Goal: Task Accomplishment & Management: Use online tool/utility

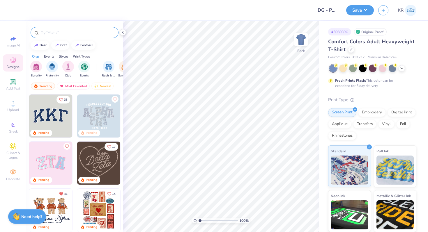
click at [58, 33] on input "text" at bounding box center [77, 33] width 74 height 6
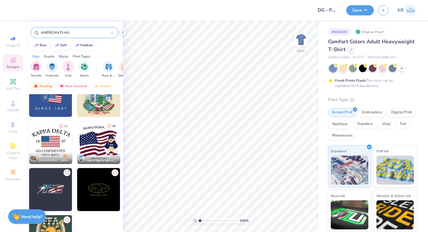
scroll to position [76, 0]
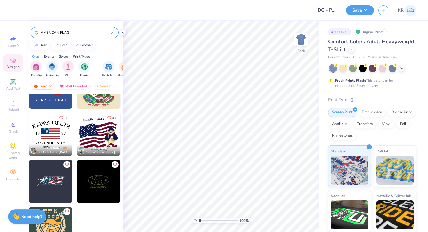
type input "AMERICAN FLAG"
click at [54, 137] on img at bounding box center [50, 134] width 43 height 43
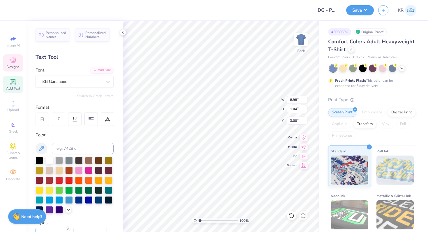
scroll to position [0, 2]
type textarea "PARENT'S WEEKEND"
click at [90, 86] on div "EB Garamond" at bounding box center [74, 82] width 78 height 12
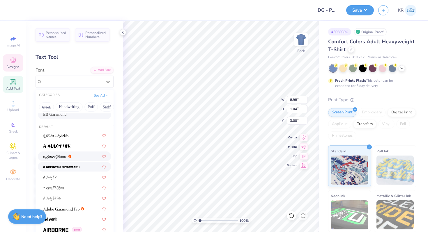
scroll to position [13, 0]
click at [106, 109] on button "Serif" at bounding box center [107, 106] width 14 height 9
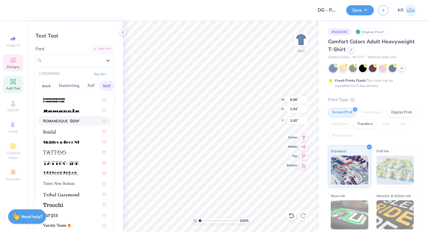
scroll to position [23, 0]
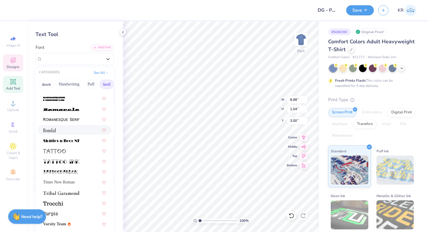
click at [66, 128] on div at bounding box center [74, 130] width 63 height 6
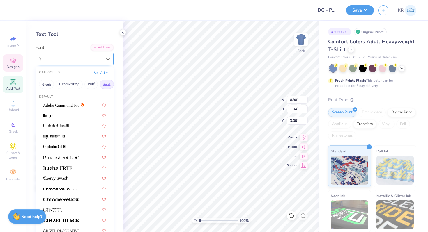
click at [81, 65] on div "Rondal" at bounding box center [74, 59] width 78 height 12
click at [81, 85] on button "Bold" at bounding box center [78, 84] width 14 height 9
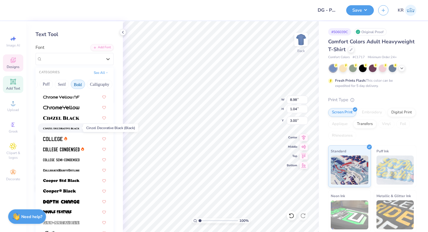
scroll to position [19, 0]
click at [78, 137] on div at bounding box center [74, 138] width 63 height 6
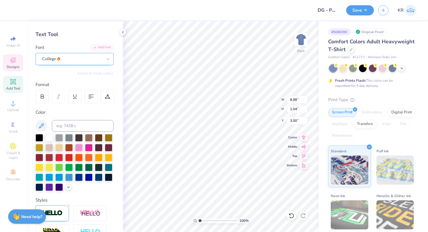
click at [72, 63] on div "College" at bounding box center [74, 59] width 78 height 12
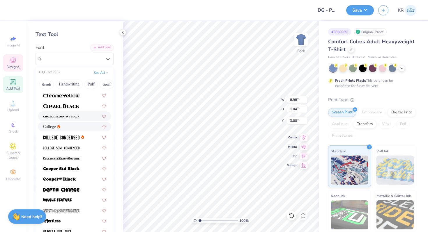
scroll to position [31, 0]
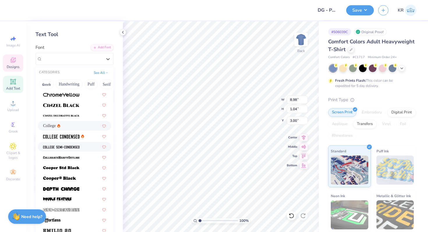
click at [81, 149] on div at bounding box center [74, 147] width 63 height 6
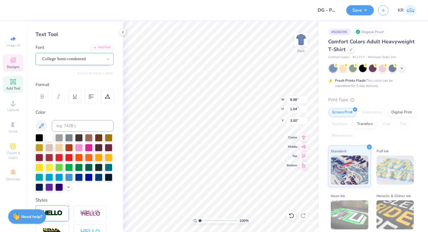
click at [78, 64] on div "College Semi-condensed" at bounding box center [74, 59] width 78 height 12
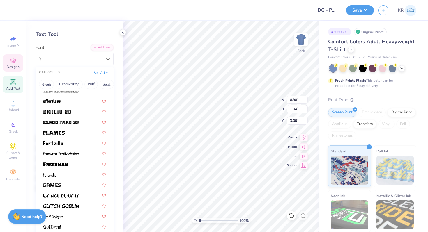
scroll to position [152, 0]
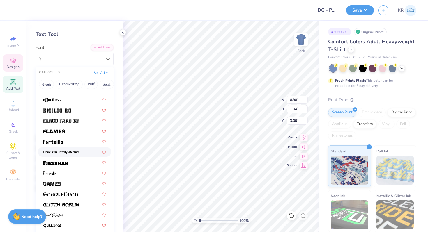
click at [67, 154] on span at bounding box center [61, 152] width 36 height 6
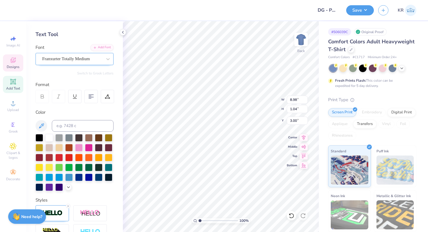
click at [93, 60] on div "Franxurter Totally Medium" at bounding box center [72, 58] width 61 height 9
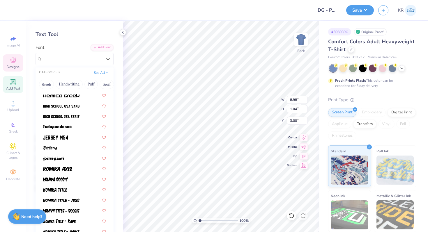
scroll to position [293, 0]
click at [69, 108] on img at bounding box center [61, 106] width 36 height 4
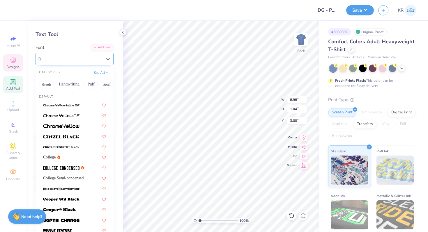
click at [74, 60] on div "High School USA Sans" at bounding box center [72, 58] width 61 height 9
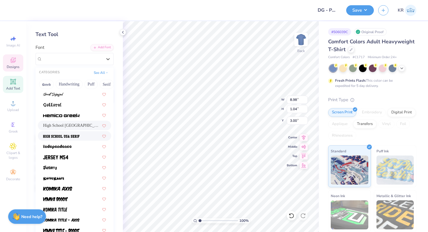
scroll to position [282, 0]
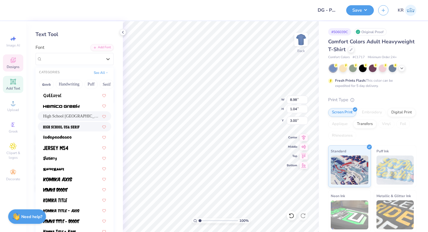
click at [68, 129] on span at bounding box center [61, 127] width 36 height 6
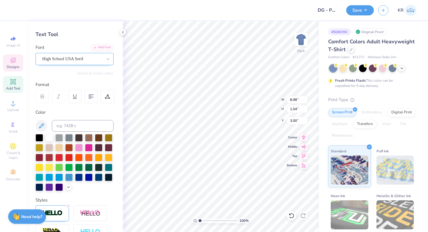
click at [71, 58] on div "High School USA Serif" at bounding box center [72, 58] width 61 height 9
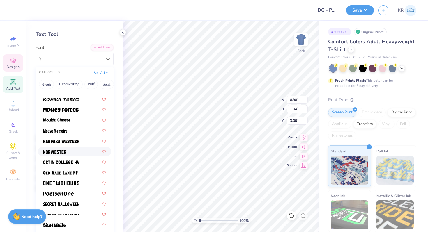
scroll to position [478, 0]
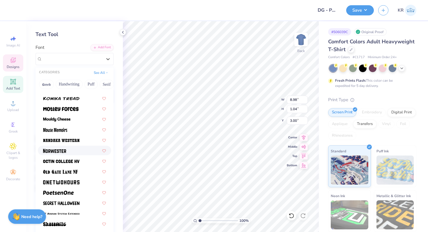
click at [61, 149] on img at bounding box center [54, 151] width 23 height 4
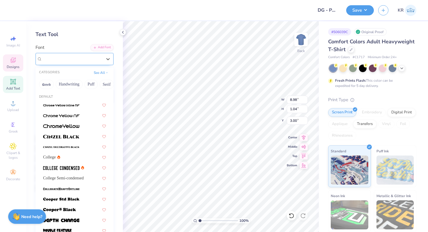
click at [73, 60] on div "Norwester" at bounding box center [72, 58] width 61 height 9
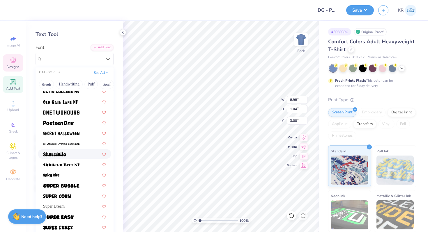
scroll to position [547, 0]
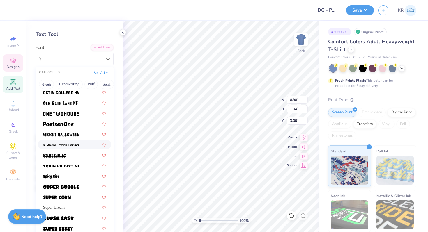
click at [67, 145] on img at bounding box center [61, 145] width 36 height 4
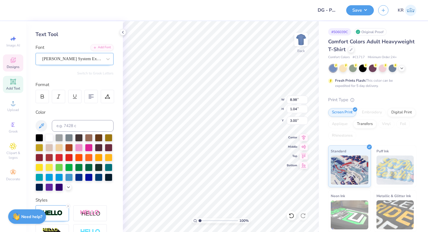
click at [79, 63] on div "SF Atarian System Extended" at bounding box center [72, 58] width 61 height 9
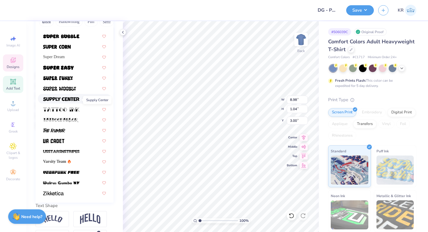
scroll to position [106, 0]
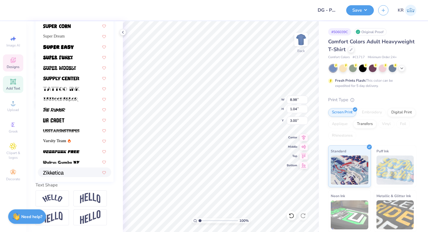
click at [70, 172] on div at bounding box center [74, 172] width 63 height 6
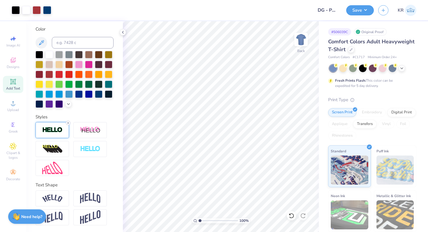
click at [68, 123] on icon at bounding box center [67, 122] width 3 height 3
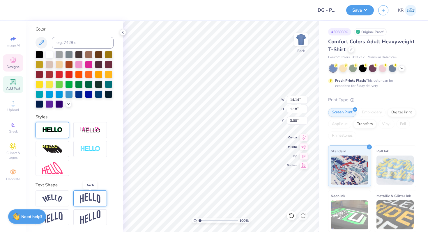
click at [89, 203] on img at bounding box center [90, 198] width 20 height 11
type input "4.02"
type input "1.58"
click at [59, 198] on img at bounding box center [52, 199] width 20 height 8
type input "14.17"
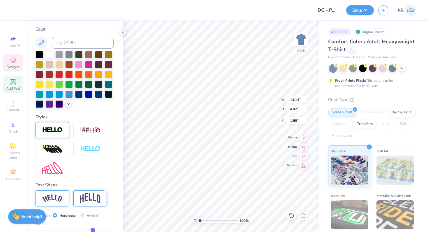
type input "2.89"
type input "2.14"
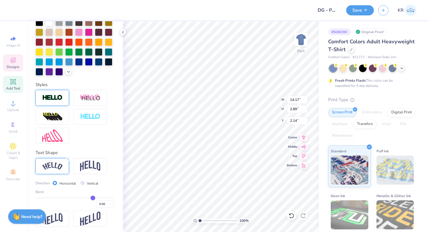
scroll to position [138, 0]
type input "0.48"
type input "0.47"
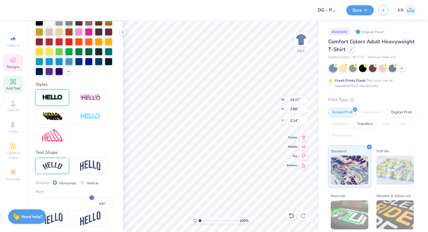
type input "0.45"
type input "0.44"
type input "0.43"
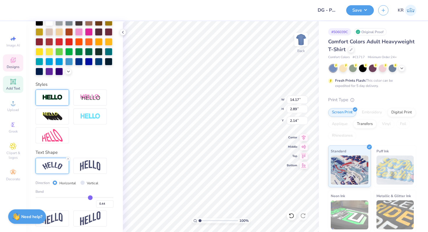
type input "0.43"
type input "0.42"
type input "0.41"
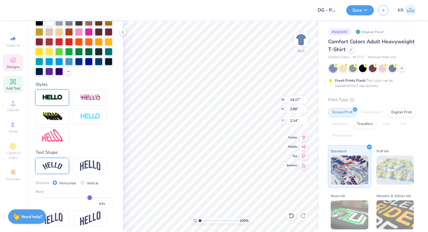
type input "0.4"
type input "0.40"
type input "0.39"
type input "0.38"
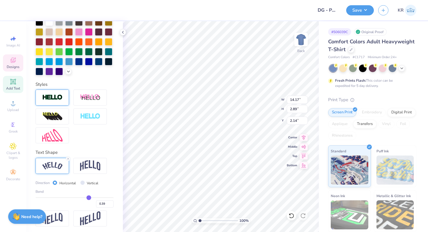
type input "0.38"
type input "0.37"
drag, startPoint x: 92, startPoint y: 198, endPoint x: 88, endPoint y: 198, distance: 3.8
type input "0.37"
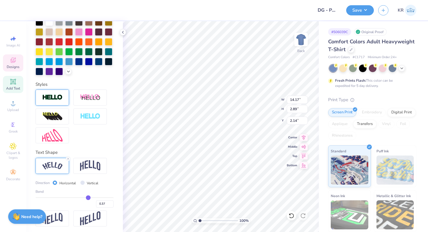
click at [88, 198] on input "range" at bounding box center [74, 197] width 78 height 1
type input "13.87"
type input "2.07"
type input "2.55"
type input "0.38"
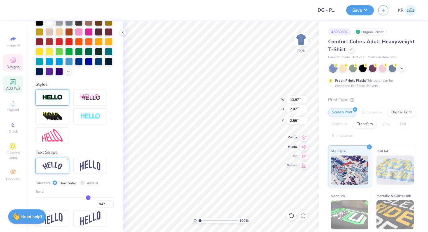
type input "0.38"
type input "0.39"
type input "0.4"
type input "0.40"
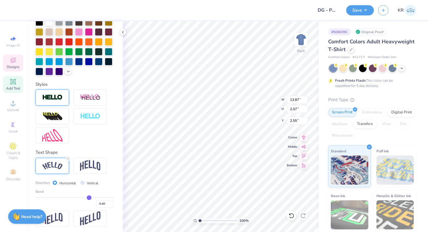
type input "0.41"
type input "0.42"
type input "0.43"
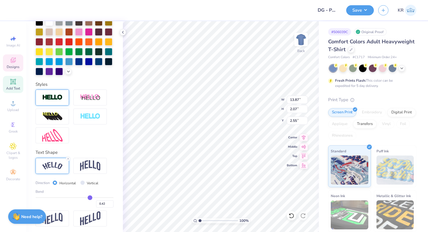
type input "0.43"
type input "0.44"
type input "0.46"
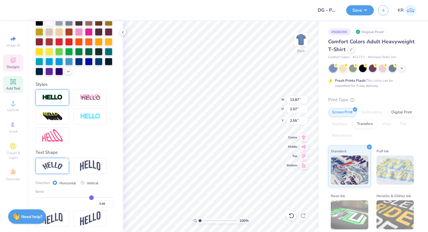
type input "0.47"
type input "0.48"
type input "0.49"
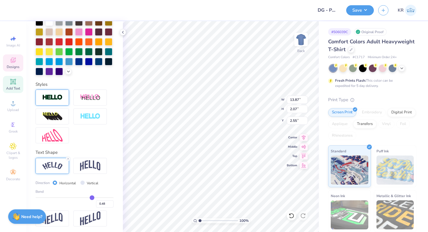
type input "0.49"
type input "0.5"
type input "0.50"
type input "0.51"
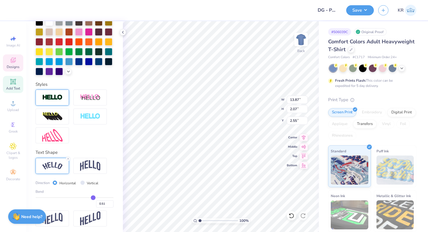
type input "0.52"
type input "0.53"
type input "0.54"
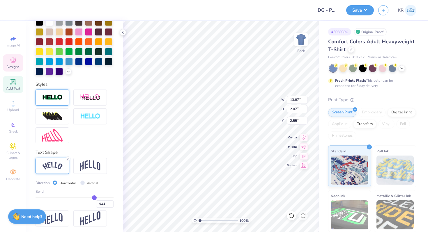
type input "0.54"
type input "0.55"
type input "0.56"
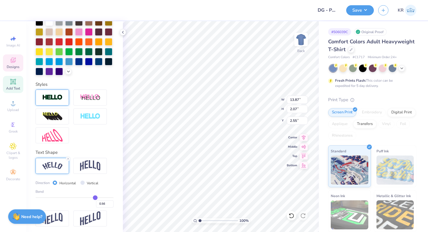
type input "0.57"
type input "0.58"
type input "0.59"
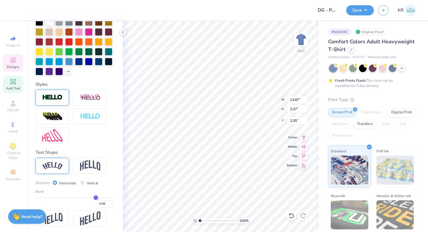
type input "0.59"
type input "0.6"
type input "0.60"
type input "0.61"
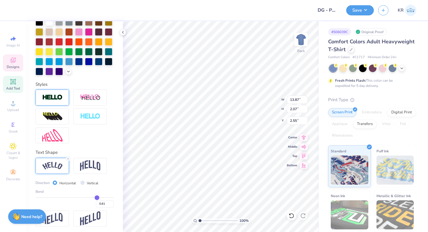
type input "0.62"
type input "0.63"
drag, startPoint x: 88, startPoint y: 198, endPoint x: 97, endPoint y: 198, distance: 9.6
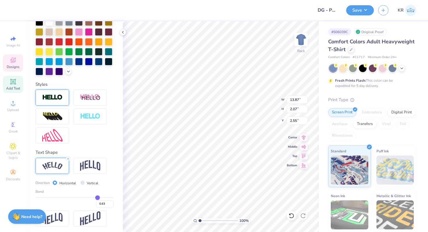
type input "0.63"
click at [97, 198] on input "range" at bounding box center [74, 197] width 78 height 1
type input "14.17"
type input "3.84"
type input "1.67"
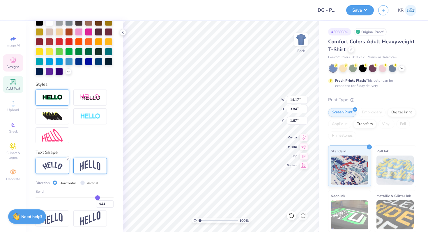
click at [89, 169] on img at bounding box center [90, 165] width 20 height 11
type input "12.68"
type input "4.39"
type input "1.39"
click at [57, 167] on img at bounding box center [52, 166] width 20 height 8
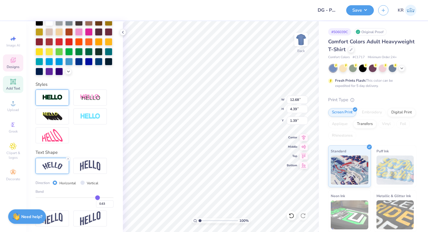
type input "14.17"
type input "3.84"
type input "1.67"
type input "0.64"
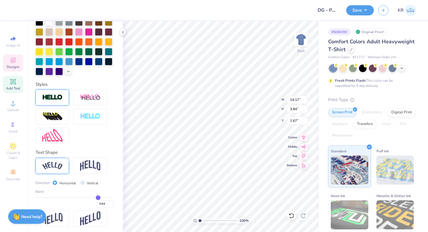
type input "0.65"
type input "0.68"
type input "0.69"
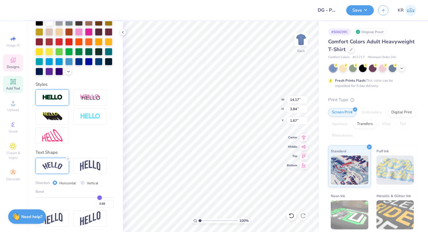
type input "0.69"
type input "0.7"
type input "0.70"
type input "0.71"
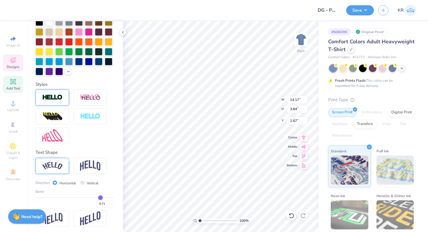
type input "0.72"
type input "0.73"
drag, startPoint x: 98, startPoint y: 197, endPoint x: 101, endPoint y: 197, distance: 3.2
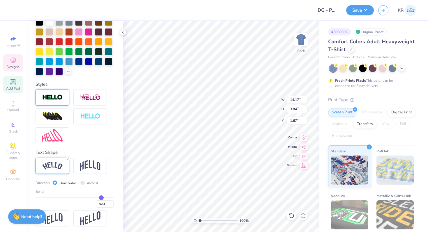
type input "0.73"
click at [101, 197] on input "range" at bounding box center [74, 197] width 78 height 1
type input "4.66"
type input "1.26"
type input "9.18"
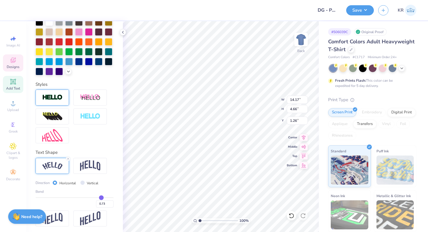
type input "3.02"
type input "2.19"
type input "7.51"
type input "2.47"
type input "2.74"
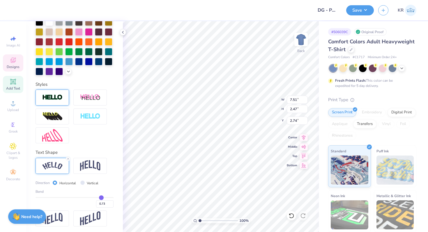
type input "0.74"
type input "0.73"
type input "0.72"
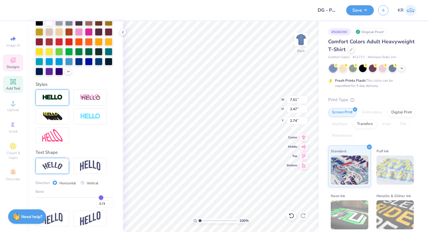
type input "0.72"
type input "0.71"
type input "0.7"
type input "0.70"
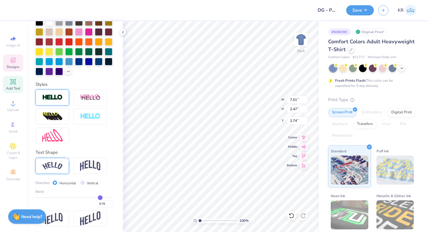
type input "0.69"
type input "0.68"
type input "0.67"
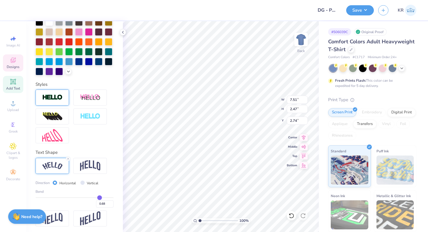
type input "0.67"
type input "0.66"
type input "0.65"
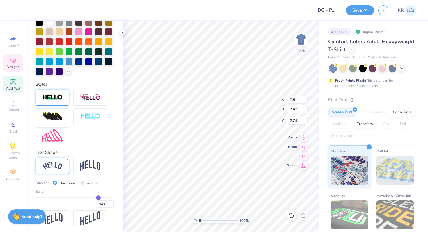
drag, startPoint x: 102, startPoint y: 198, endPoint x: 98, endPoint y: 198, distance: 3.5
type input "0.65"
click at [98, 198] on input "range" at bounding box center [74, 197] width 78 height 1
type input "7.44"
type input "2.10"
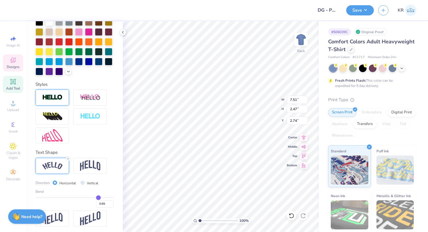
type input "2.93"
type input "0.64"
type input "0.63"
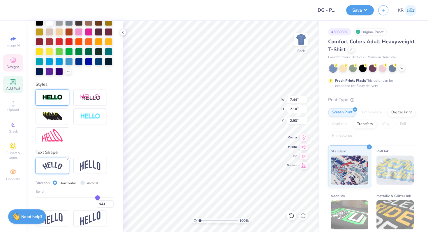
type input "0.62"
type input "0.61"
type input "0.6"
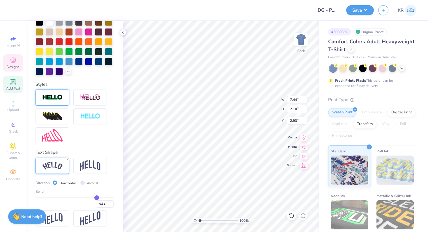
type input "0.60"
type input "0.59"
type input "0.58"
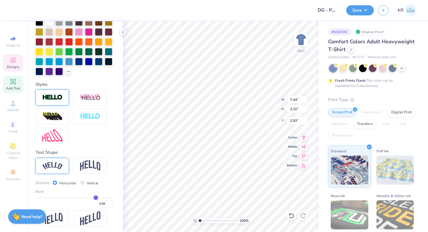
type input "0.57"
click at [95, 198] on input "range" at bounding box center [74, 197] width 78 height 1
type input "7.36"
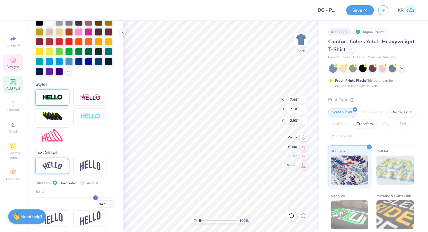
type input "1.76"
type input "3.10"
type input "0.56"
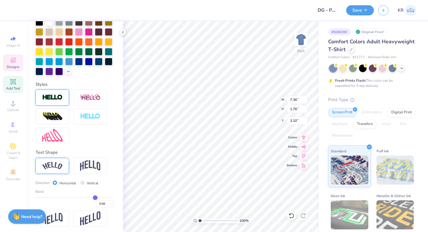
click at [95, 198] on input "range" at bounding box center [74, 197] width 78 height 1
type input "7.35"
type input "1.72"
type input "3.12"
click at [105, 204] on input "0.56" at bounding box center [104, 203] width 17 height 7
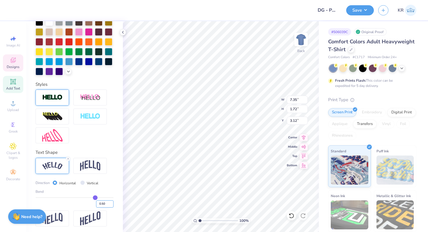
type input "0.50"
type input "0.5"
type input "7.29"
type input "1.49"
type input "3.24"
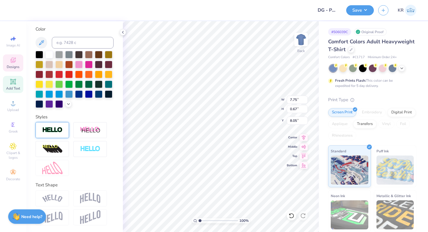
scroll to position [0, 0]
type textarea "Delta Gamma"
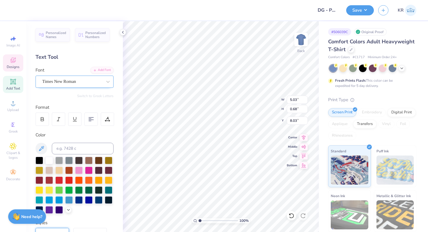
click at [70, 79] on div "Times New Roman" at bounding box center [72, 81] width 61 height 9
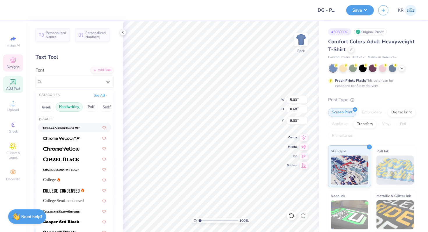
click at [76, 107] on button "Handwriting" at bounding box center [69, 106] width 27 height 9
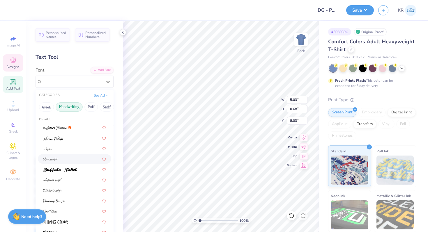
scroll to position [11, 0]
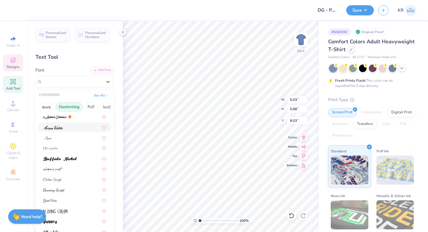
click at [58, 130] on span at bounding box center [53, 127] width 20 height 6
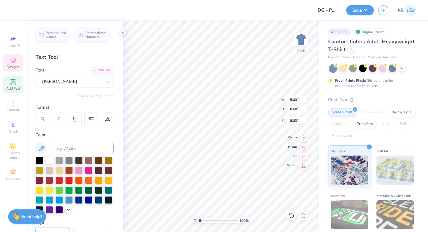
type input "3.21"
type input "0.91"
type input "7.97"
click at [66, 84] on div "Ariana Violeta" at bounding box center [72, 81] width 61 height 9
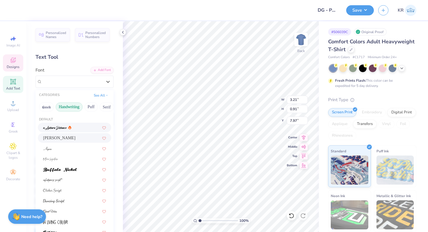
click at [61, 129] on img at bounding box center [55, 128] width 24 height 4
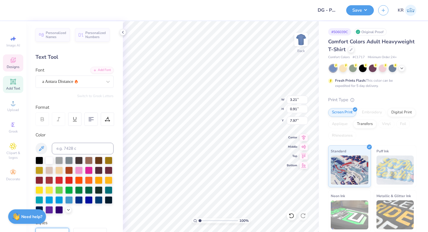
type input "3.68"
type input "1.01"
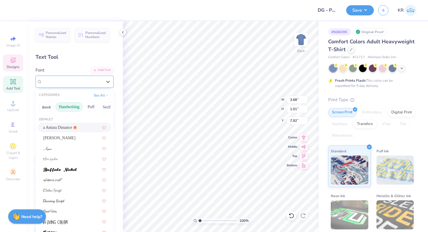
click at [73, 81] on div "a Antara Distance" at bounding box center [72, 81] width 61 height 9
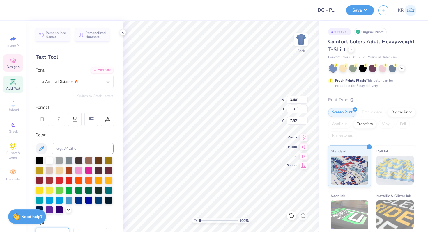
type input "7.93"
click at [97, 87] on div "a Antara Distance" at bounding box center [74, 82] width 78 height 12
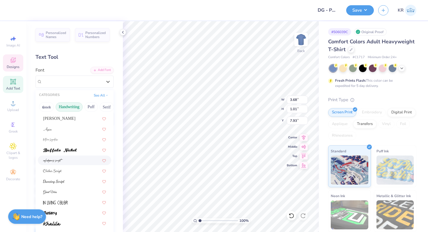
scroll to position [22, 0]
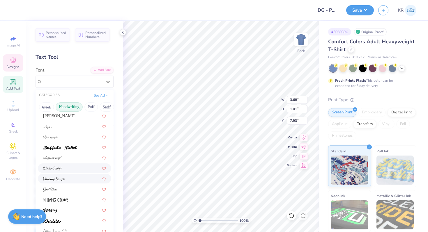
click at [76, 177] on div at bounding box center [74, 179] width 63 height 6
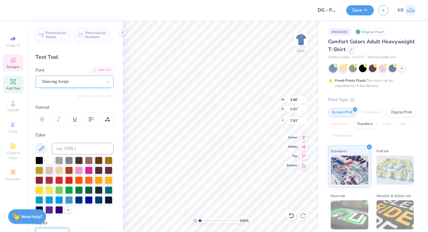
click at [77, 83] on div "Dancing Script" at bounding box center [72, 81] width 61 height 9
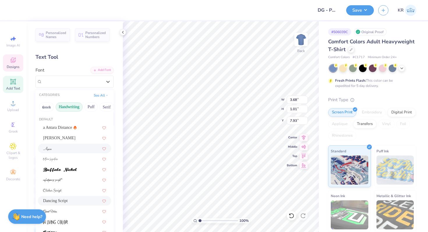
click at [74, 149] on div at bounding box center [74, 148] width 63 height 6
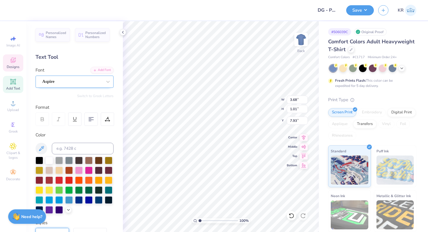
click at [79, 82] on div "Aspire" at bounding box center [72, 81] width 61 height 9
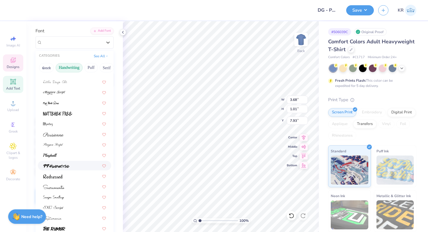
scroll to position [46, 0]
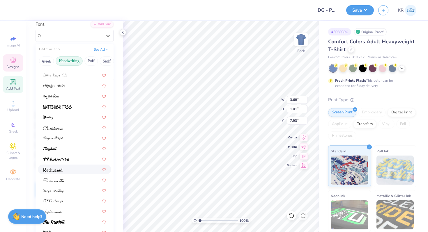
click at [71, 169] on div at bounding box center [74, 169] width 63 height 6
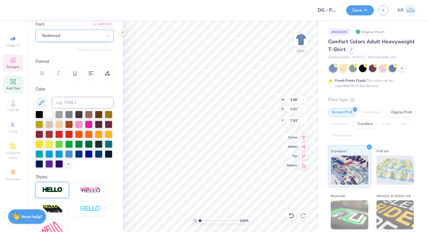
click at [77, 37] on div "Redressed" at bounding box center [72, 35] width 61 height 9
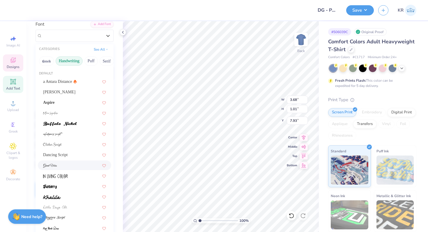
scroll to position [132, 0]
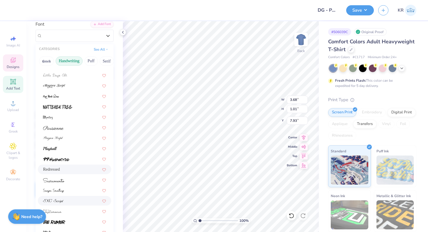
click at [70, 203] on div at bounding box center [74, 201] width 63 height 6
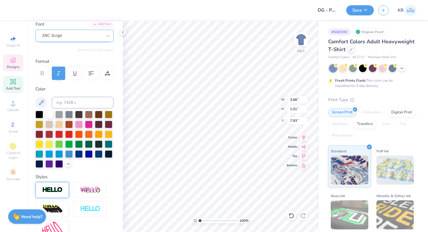
click at [76, 39] on div at bounding box center [72, 36] width 60 height 8
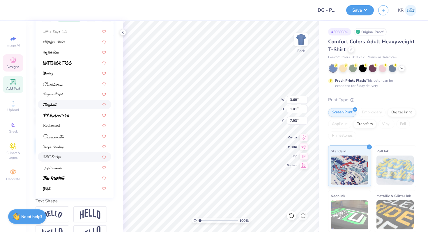
scroll to position [106, 0]
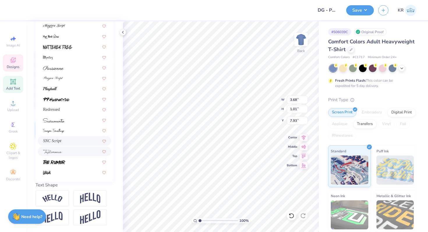
click at [67, 154] on div at bounding box center [74, 151] width 63 height 6
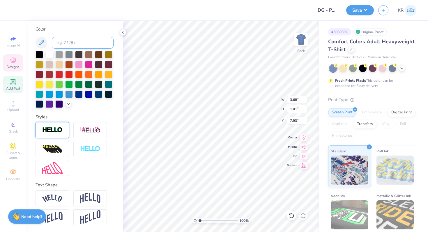
click at [80, 42] on input at bounding box center [83, 43] width 62 height 12
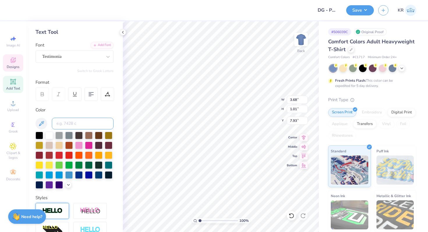
scroll to position [21, 0]
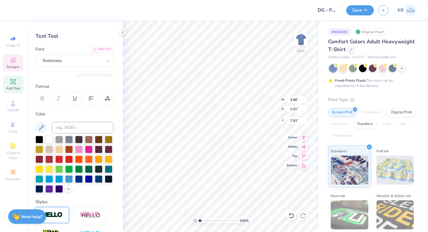
click at [78, 55] on div "Testimonia" at bounding box center [74, 61] width 78 height 12
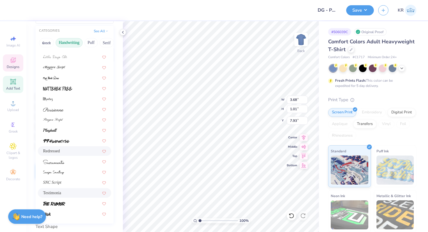
scroll to position [78, 0]
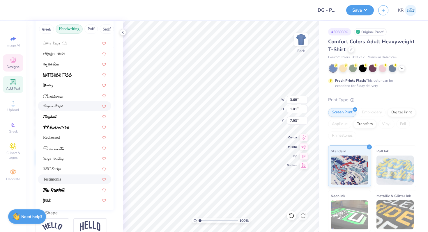
click at [67, 107] on div at bounding box center [74, 106] width 63 height 6
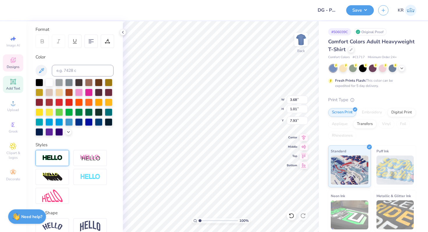
scroll to position [0, 0]
type textarea "Delta Gamma"
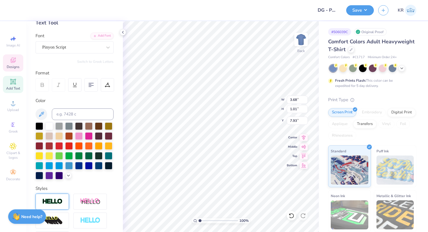
scroll to position [20, 0]
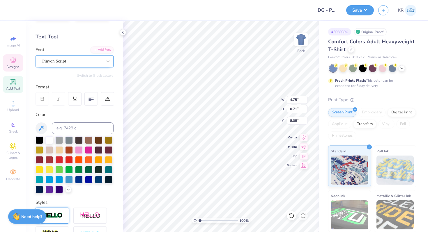
click at [60, 61] on div "Pinyon Script" at bounding box center [72, 61] width 61 height 9
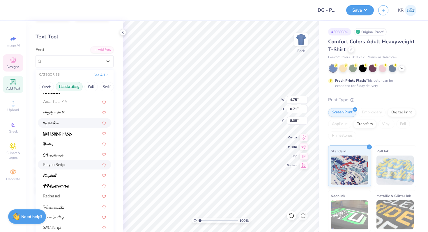
scroll to position [132, 0]
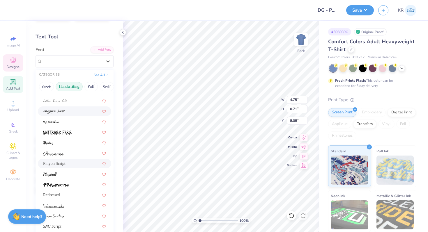
click at [72, 109] on div at bounding box center [74, 111] width 63 height 6
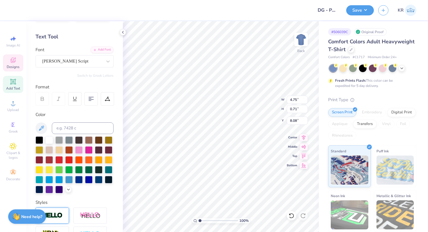
type input "6.55"
type input "0.99"
type input "7.94"
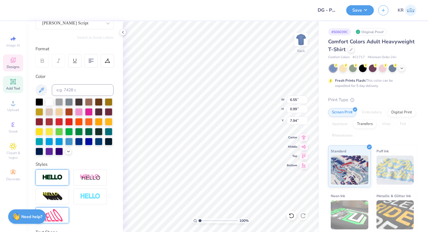
click at [58, 217] on img at bounding box center [52, 215] width 20 height 13
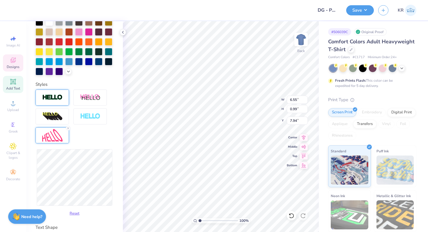
scroll to position [139, 0]
type input "6.48"
type input "0.82"
type input "8.03"
type input "6.55"
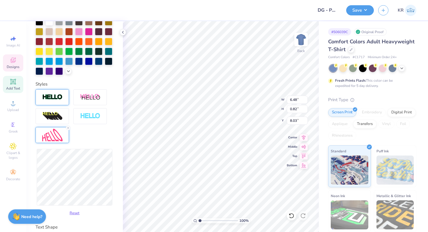
type input "0.99"
type input "7.94"
type input "6.49"
type input "1.34"
type input "7.76"
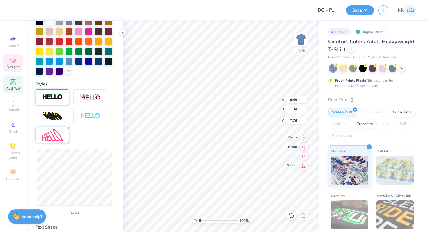
type input "5.33"
type input "1.10"
type input "8.04"
type input "7.74"
type input "4.91"
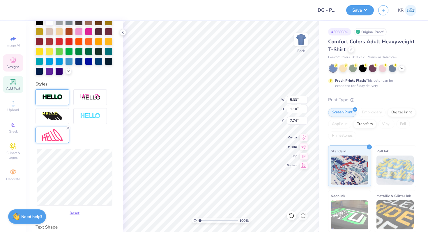
type input "1.01"
type input "7.78"
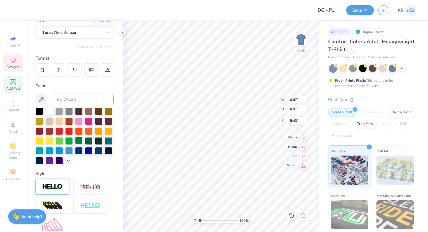
scroll to position [0, 0]
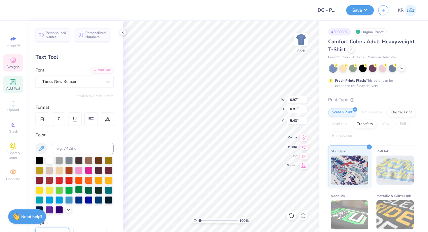
click at [79, 83] on div "Times New Roman" at bounding box center [72, 81] width 61 height 9
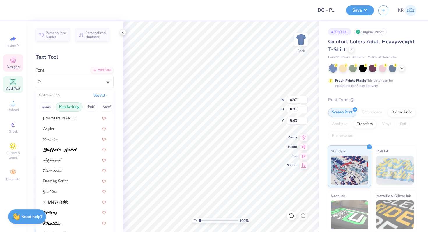
scroll to position [21, 0]
click at [86, 110] on button "Puff" at bounding box center [90, 106] width 13 height 9
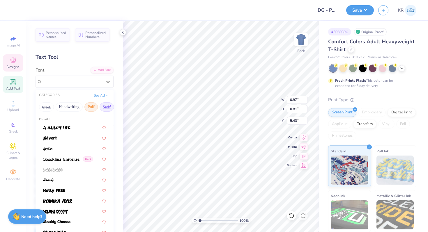
click at [101, 107] on button "Serif" at bounding box center [107, 106] width 14 height 9
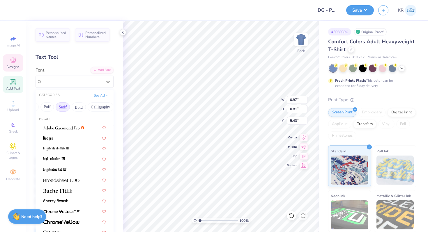
scroll to position [0, 45]
click at [92, 128] on div at bounding box center [74, 128] width 63 height 6
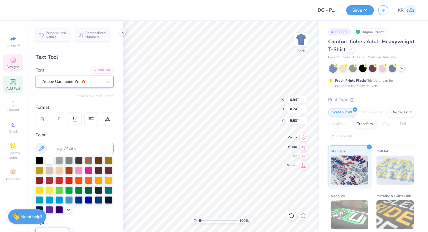
click at [79, 85] on div "Adobe Garamond Pro" at bounding box center [72, 81] width 61 height 9
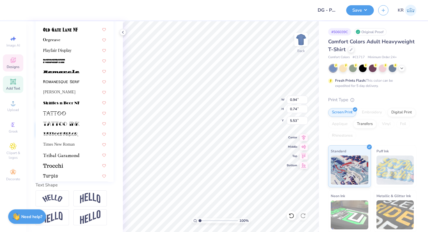
scroll to position [618, 0]
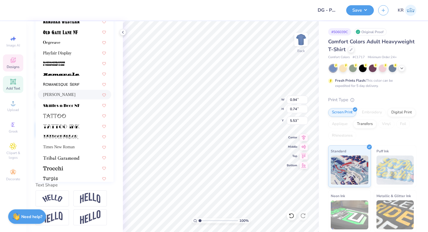
click at [59, 96] on div "Rondal" at bounding box center [74, 95] width 63 height 6
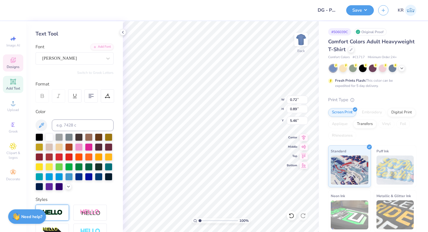
scroll to position [9, 0]
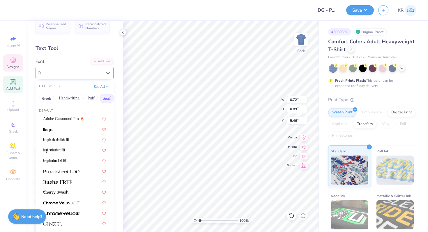
click at [89, 75] on div "Rondal" at bounding box center [72, 72] width 61 height 9
click at [86, 99] on div "Greek Handwriting Puff Serif Bold Calligraphy Retro Sans Serif Minimal Fantasy …" at bounding box center [74, 98] width 78 height 13
click at [83, 98] on button "Bold" at bounding box center [81, 98] width 14 height 9
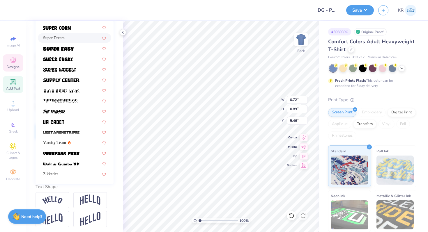
scroll to position [106, 0]
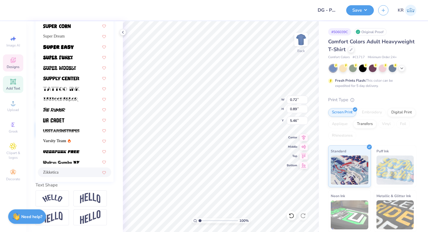
click at [72, 175] on div "Zikketica" at bounding box center [74, 172] width 63 height 6
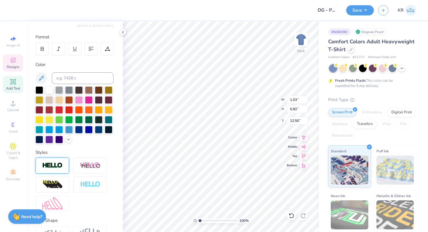
scroll to position [0, 0]
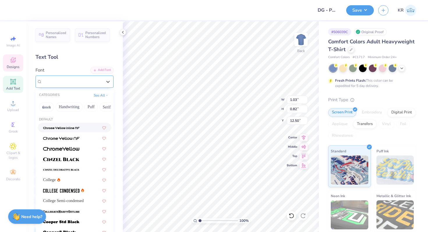
click at [60, 86] on div "Times New Roman" at bounding box center [72, 81] width 61 height 9
click at [98, 107] on button "Bold" at bounding box center [97, 106] width 14 height 9
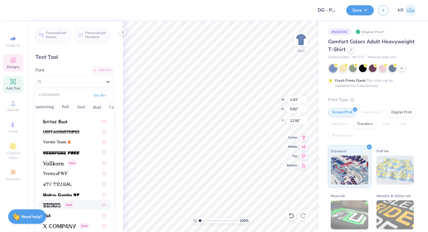
scroll to position [106, 0]
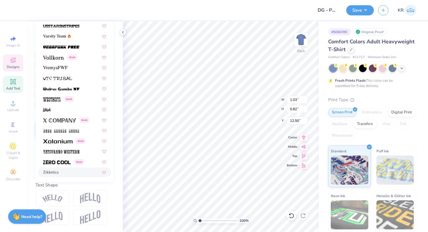
click at [70, 171] on div "Zikketica" at bounding box center [74, 172] width 63 height 6
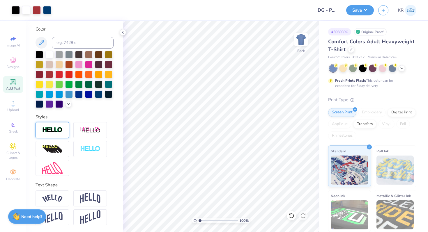
click at [13, 88] on span "Add Text" at bounding box center [13, 88] width 14 height 5
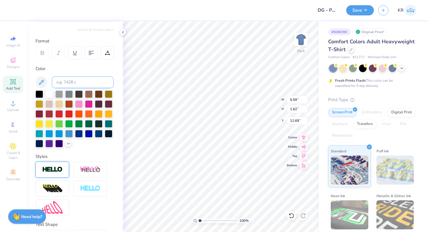
scroll to position [54, 0]
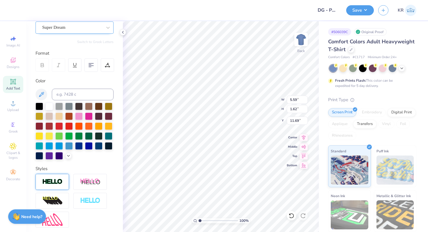
click at [69, 31] on div at bounding box center [72, 28] width 60 height 8
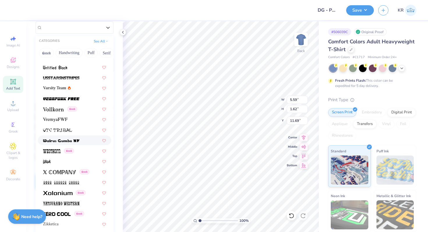
scroll to position [106, 0]
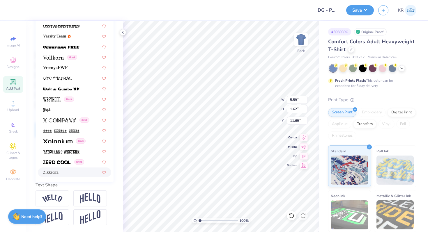
click at [70, 175] on div "Zikketica" at bounding box center [74, 173] width 73 height 10
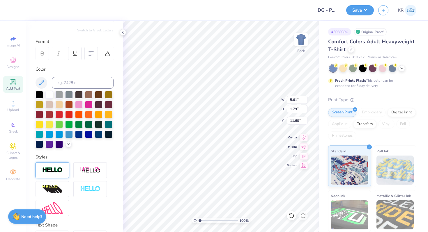
scroll to position [55, 0]
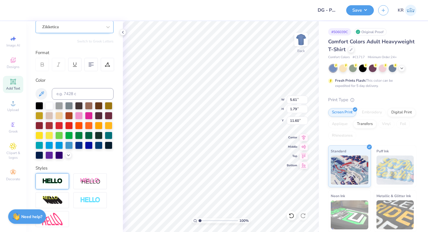
click at [63, 24] on div "Zikketica" at bounding box center [72, 26] width 61 height 9
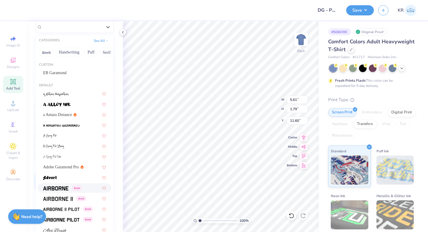
click at [65, 188] on img at bounding box center [55, 188] width 25 height 4
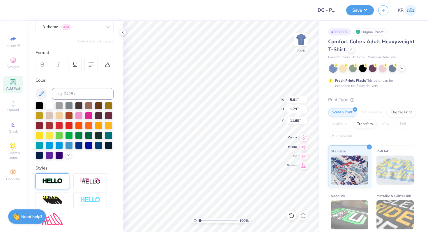
click at [55, 33] on div "Personalized Names Personalized Numbers Text Tool Add Font Font Airborne Greek …" at bounding box center [74, 126] width 97 height 211
click at [54, 28] on div "Airborne Greek" at bounding box center [72, 26] width 61 height 9
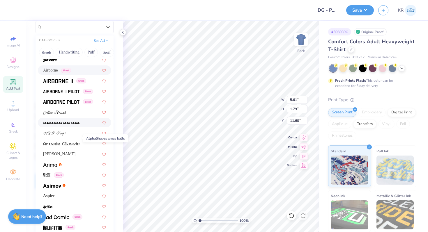
scroll to position [96, 0]
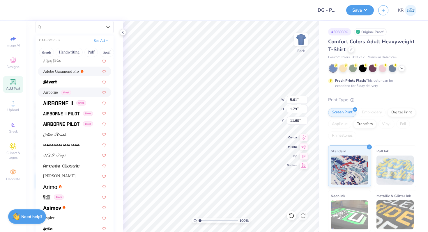
click at [58, 72] on span "Adobe Garamond Pro" at bounding box center [61, 71] width 36 height 6
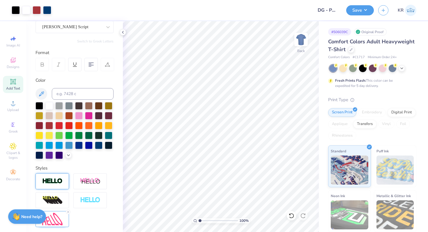
click at [16, 85] on icon at bounding box center [13, 81] width 7 height 7
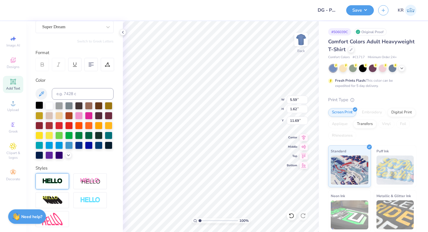
click at [38, 105] on div at bounding box center [39, 106] width 8 height 8
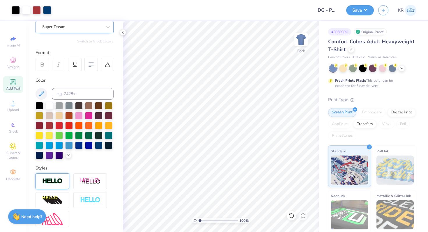
click at [83, 26] on div "Super Dream" at bounding box center [72, 26] width 61 height 9
click at [63, 29] on div "Super Dream" at bounding box center [72, 26] width 61 height 9
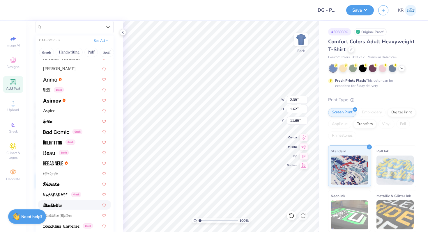
scroll to position [201, 0]
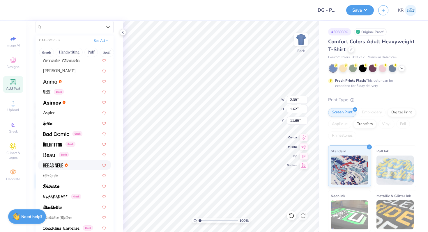
click at [92, 164] on div at bounding box center [74, 165] width 63 height 6
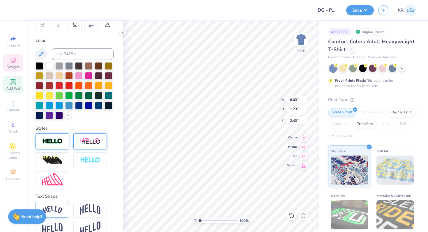
scroll to position [106, 0]
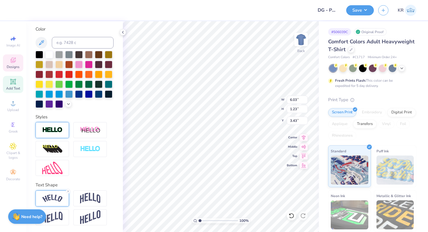
click at [56, 203] on div at bounding box center [51, 199] width 33 height 16
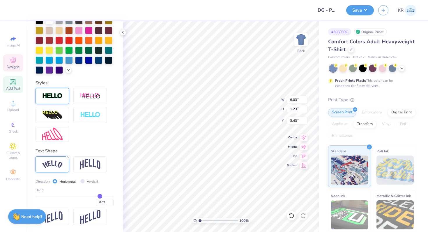
drag, startPoint x: 93, startPoint y: 196, endPoint x: 100, endPoint y: 197, distance: 6.7
click at [100, 197] on input "range" at bounding box center [74, 196] width 78 height 1
click at [102, 197] on input "range" at bounding box center [74, 196] width 78 height 1
click at [100, 196] on input "range" at bounding box center [74, 196] width 78 height 1
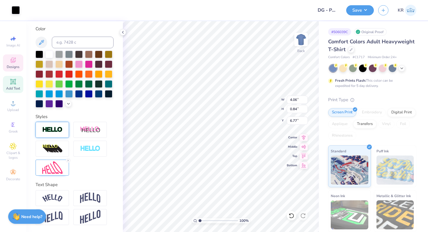
scroll to position [106, 0]
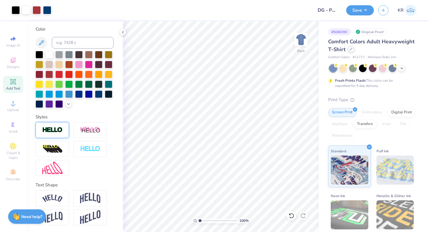
click at [351, 51] on div at bounding box center [351, 49] width 6 height 6
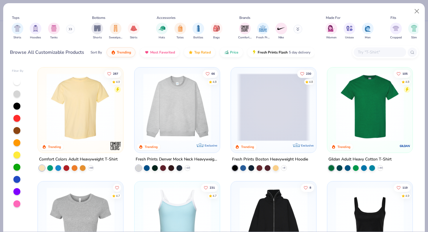
click at [361, 55] on input "text" at bounding box center [379, 52] width 45 height 7
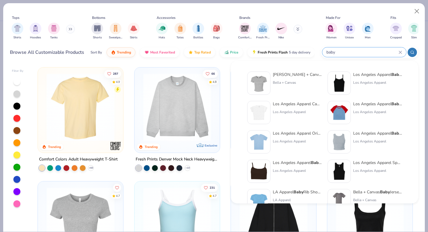
click at [293, 107] on div "Los Angeles Apparel Cap Sleeve Baby Rib Crop Top Los Angeles Apparel" at bounding box center [297, 112] width 49 height 23
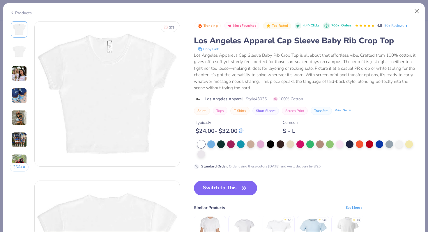
click at [234, 188] on button "Switch to This" at bounding box center [225, 188] width 63 height 15
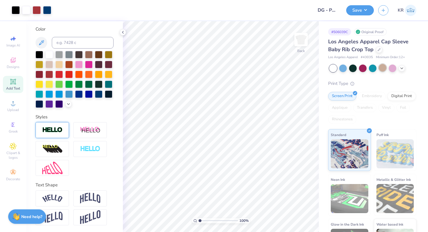
click at [383, 68] on div at bounding box center [383, 68] width 8 height 8
click at [401, 69] on icon at bounding box center [401, 67] width 5 height 5
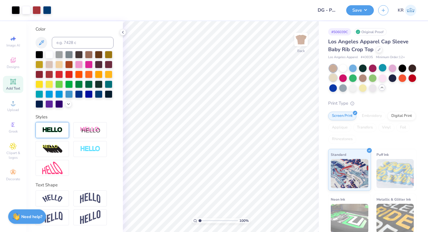
click at [335, 80] on div at bounding box center [333, 78] width 8 height 8
click at [345, 70] on div at bounding box center [343, 68] width 8 height 8
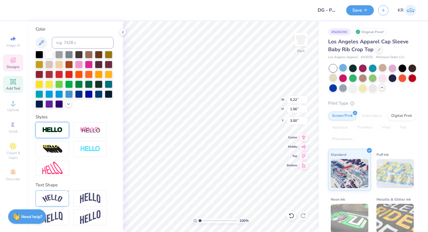
click at [61, 134] on div at bounding box center [51, 130] width 33 height 16
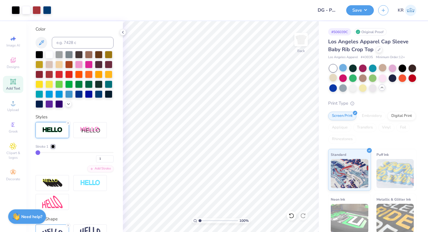
click at [11, 84] on icon at bounding box center [13, 81] width 7 height 7
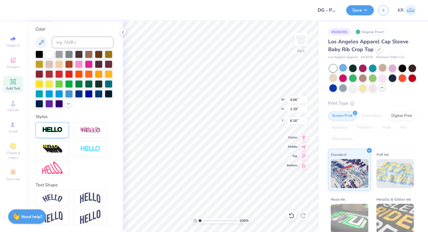
scroll to position [0, 1]
click at [68, 122] on icon at bounding box center [67, 122] width 3 height 3
click at [68, 86] on div at bounding box center [69, 84] width 8 height 8
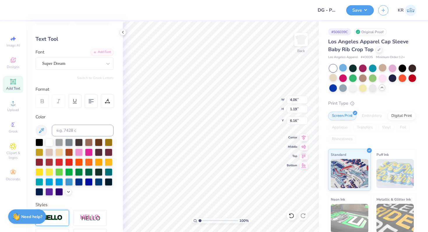
scroll to position [0, 0]
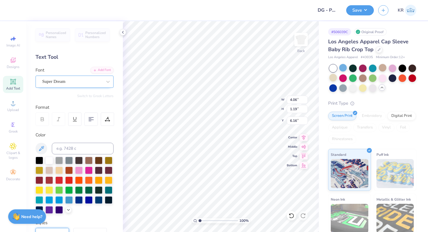
click at [65, 76] on div "Super Dream" at bounding box center [74, 82] width 78 height 12
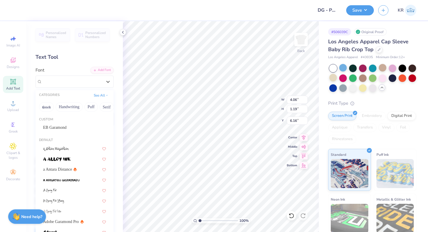
scroll to position [0, 169]
click at [47, 108] on button "Minimal" at bounding box center [44, 106] width 20 height 9
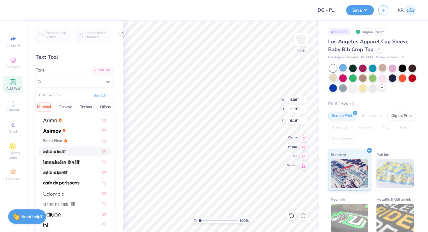
scroll to position [10, 0]
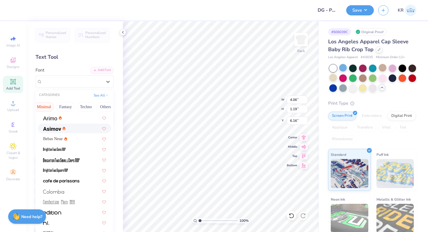
click at [73, 129] on div at bounding box center [74, 128] width 63 height 6
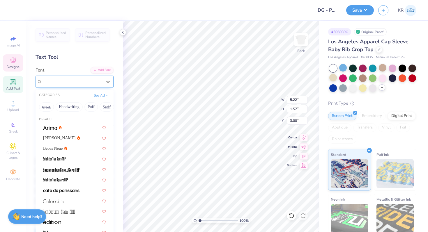
click at [63, 81] on div "Zikketica" at bounding box center [72, 81] width 61 height 9
drag, startPoint x: 96, startPoint y: 107, endPoint x: 39, endPoint y: 109, distance: 57.1
click at [39, 109] on div "Greek Handwriting Puff Serif Bold Calligraphy Retro Sans Serif Minimal Fantasy …" at bounding box center [74, 107] width 78 height 13
click at [53, 139] on span "Asimov" at bounding box center [59, 138] width 32 height 6
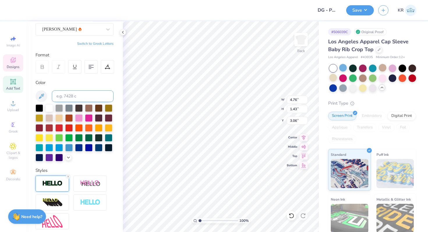
scroll to position [104, 0]
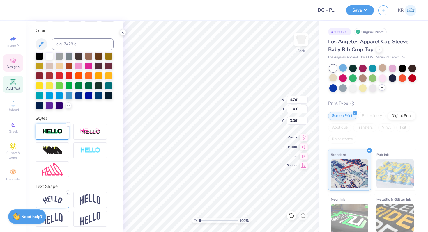
click at [67, 125] on icon at bounding box center [67, 124] width 3 height 3
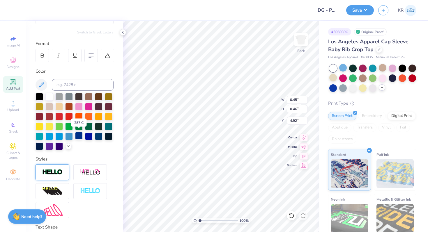
scroll to position [30, 0]
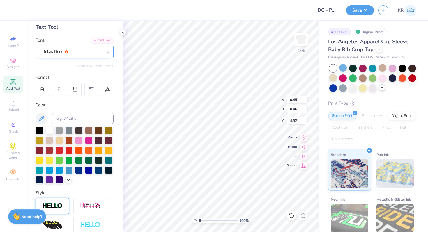
click at [73, 54] on div "Bebas Neue" at bounding box center [72, 51] width 61 height 9
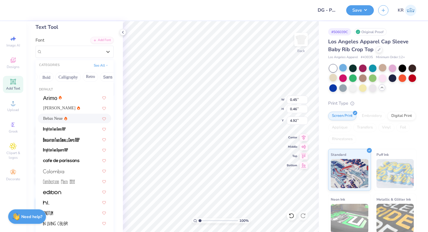
scroll to position [0, 115]
click at [68, 111] on div "Asimov" at bounding box center [74, 108] width 63 height 6
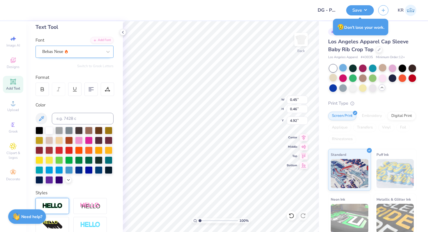
click at [64, 54] on div "Bebas Neue" at bounding box center [72, 51] width 61 height 9
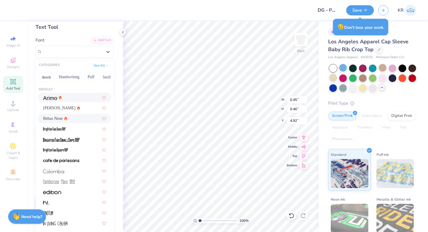
click at [71, 99] on div at bounding box center [74, 98] width 63 height 6
click at [59, 56] on div "Arimo" at bounding box center [74, 52] width 78 height 12
click at [52, 110] on span "Asimov" at bounding box center [59, 108] width 32 height 6
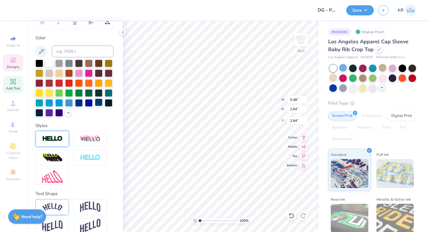
scroll to position [106, 0]
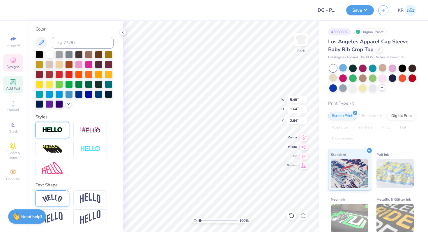
click at [64, 202] on div at bounding box center [51, 199] width 33 height 16
drag, startPoint x: 98, startPoint y: 229, endPoint x: 109, endPoint y: 228, distance: 11.4
click at [110, 230] on input "range" at bounding box center [74, 230] width 78 height 1
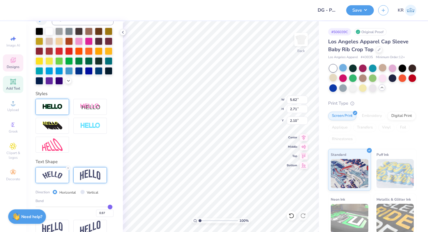
scroll to position [131, 0]
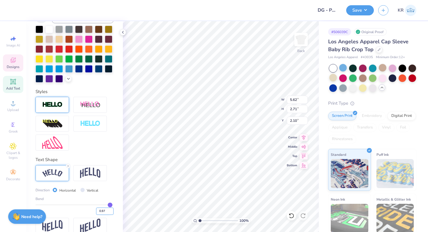
click at [106, 210] on input "0.97" at bounding box center [104, 211] width 17 height 7
click at [17, 11] on div at bounding box center [16, 10] width 8 height 8
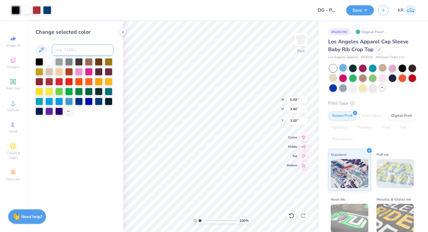
click at [68, 54] on input at bounding box center [83, 50] width 62 height 12
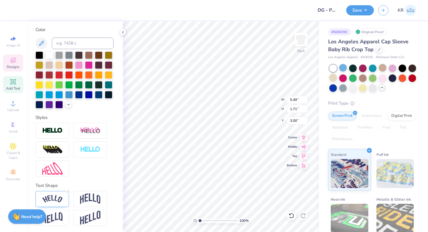
scroll to position [106, 0]
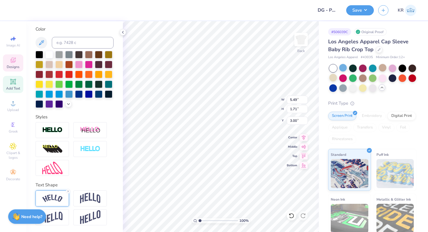
click at [59, 200] on img at bounding box center [52, 199] width 20 height 8
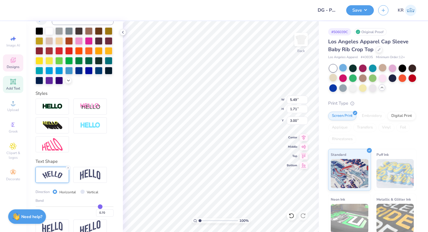
scroll to position [140, 0]
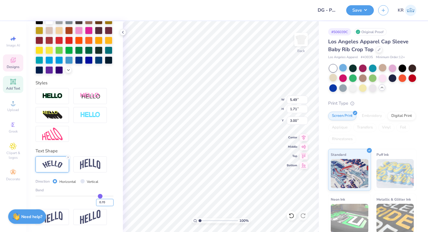
click at [106, 202] on input "0.70" at bounding box center [104, 202] width 17 height 7
click at [90, 166] on img at bounding box center [90, 164] width 20 height 11
click at [48, 168] on img at bounding box center [52, 165] width 20 height 8
click at [105, 205] on input "0.68" at bounding box center [104, 202] width 17 height 7
click at [104, 203] on input "0.70" at bounding box center [104, 202] width 17 height 7
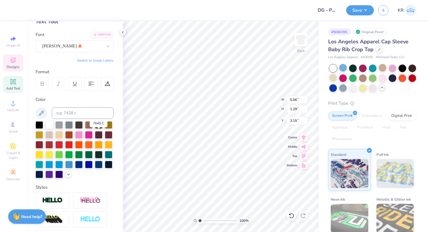
scroll to position [35, 0]
click at [105, 91] on div "Personalized Names Personalized Numbers Text Tool Add Font Font Asimov Switch t…" at bounding box center [74, 126] width 97 height 211
click at [105, 89] on div at bounding box center [107, 83] width 13 height 13
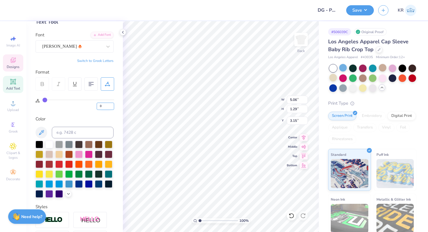
click at [104, 109] on input "0" at bounding box center [105, 106] width 17 height 7
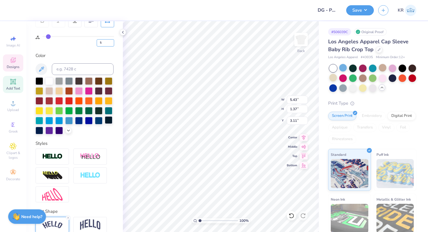
scroll to position [102, 0]
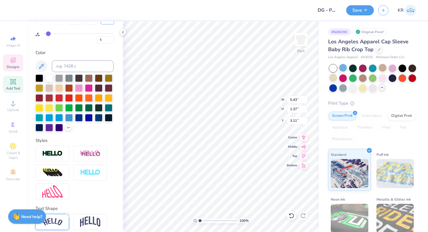
click at [105, 139] on div "Styles" at bounding box center [74, 140] width 78 height 7
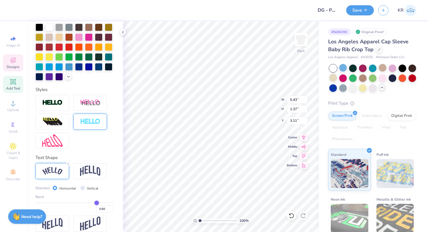
scroll to position [159, 0]
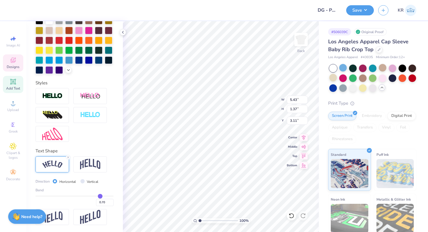
drag, startPoint x: 97, startPoint y: 196, endPoint x: 100, endPoint y: 196, distance: 3.5
click at [100, 196] on input "range" at bounding box center [74, 196] width 78 height 1
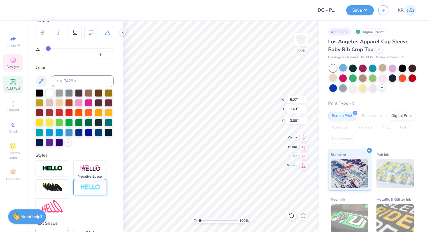
scroll to position [88, 0]
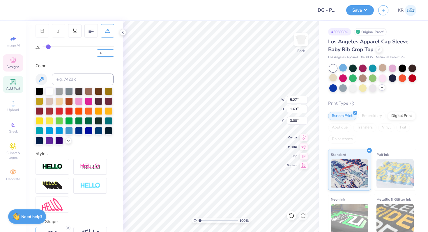
click at [104, 55] on input "5" at bounding box center [105, 52] width 17 height 7
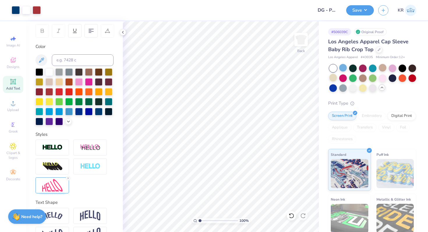
drag, startPoint x: 200, startPoint y: 220, endPoint x: 196, endPoint y: 220, distance: 4.1
click at [198, 220] on input "range" at bounding box center [217, 220] width 39 height 5
click at [198, 221] on input "range" at bounding box center [217, 220] width 39 height 5
click at [353, 8] on button "Save" at bounding box center [360, 9] width 28 height 10
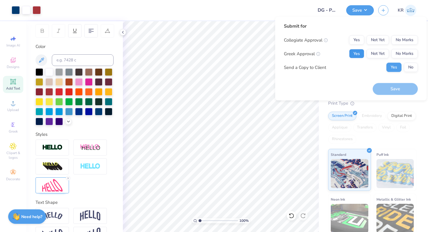
click at [357, 52] on button "Yes" at bounding box center [356, 53] width 15 height 9
click at [397, 37] on button "No Marks" at bounding box center [404, 39] width 26 height 9
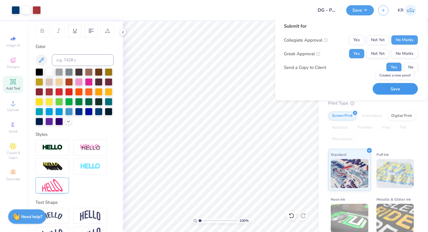
click at [397, 92] on button "Save" at bounding box center [394, 89] width 45 height 12
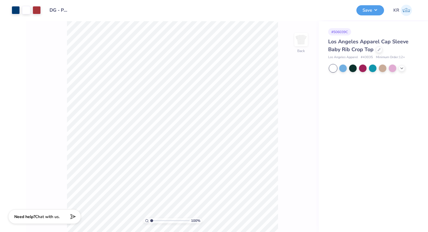
click at [405, 70] on div at bounding box center [372, 69] width 87 height 8
click at [403, 70] on div at bounding box center [401, 68] width 6 height 6
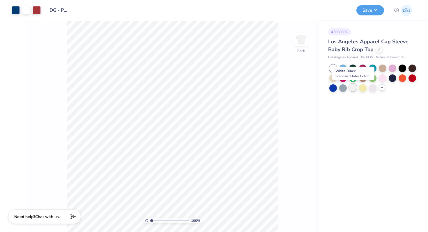
click at [353, 86] on div at bounding box center [353, 88] width 8 height 8
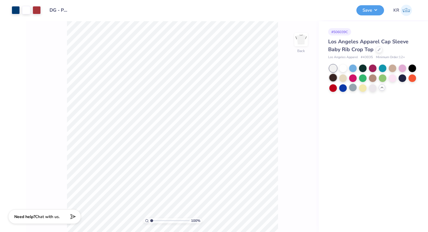
click at [332, 78] on div at bounding box center [333, 78] width 8 height 8
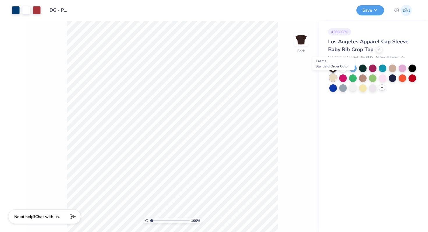
click at [335, 77] on div at bounding box center [333, 78] width 8 height 8
click at [365, 12] on button "Save" at bounding box center [370, 9] width 28 height 10
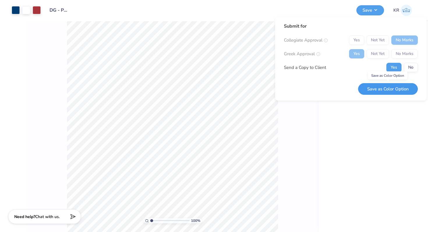
click at [374, 91] on button "Save as Color Option" at bounding box center [388, 89] width 60 height 12
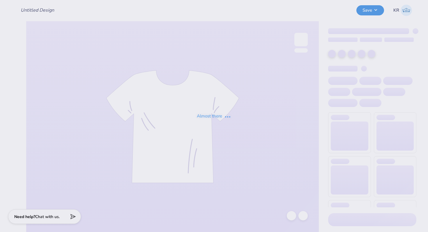
type input "DG - Parents Weekend"
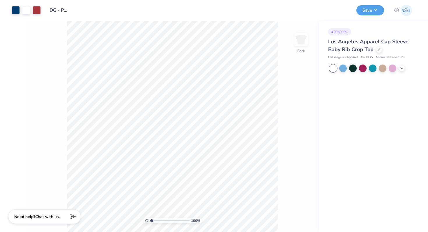
click at [379, 52] on div "Los Angeles Apparel Cap Sleeve Baby Rib Crop Top" at bounding box center [372, 46] width 88 height 16
click at [379, 51] on div at bounding box center [379, 49] width 6 height 6
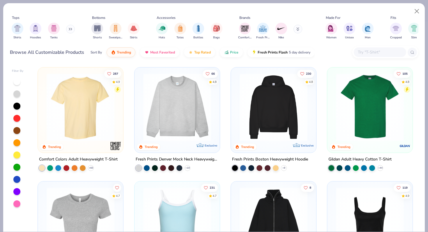
click at [377, 51] on input "text" at bounding box center [379, 52] width 45 height 7
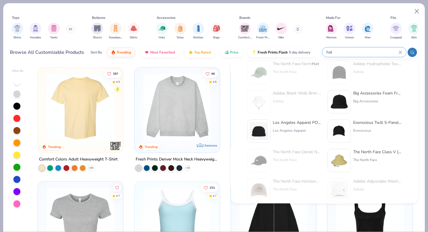
scroll to position [42, 0]
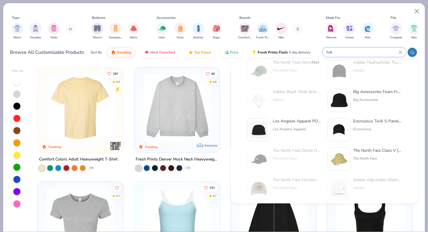
type input "hat"
click at [297, 123] on div "Los Angeles Apparel POLY COTTON TWILL 5 PANEL HAT" at bounding box center [297, 121] width 49 height 6
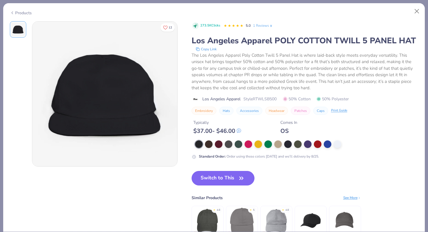
click at [30, 14] on div "Products" at bounding box center [21, 13] width 22 height 6
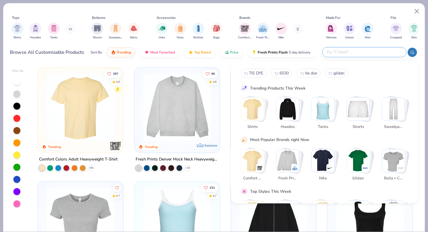
click at [368, 50] on input "text" at bounding box center [364, 52] width 76 height 7
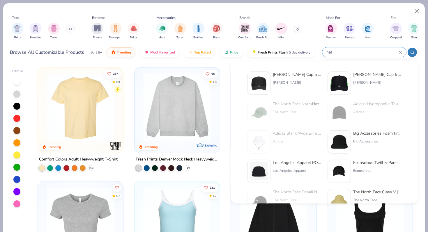
type input "hat"
click at [305, 75] on div "Otto Cap 5 Panel Mid Profile Mesh Back Trucker Hat" at bounding box center [297, 75] width 49 height 6
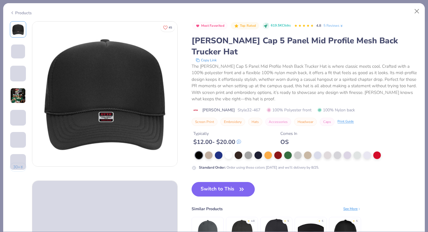
click at [28, 14] on div "Products" at bounding box center [21, 13] width 22 height 6
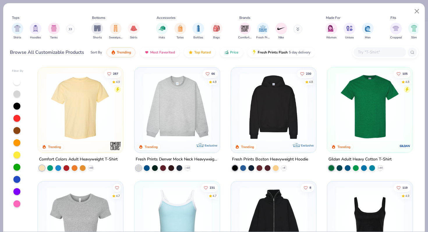
click at [373, 51] on input "text" at bounding box center [379, 52] width 45 height 7
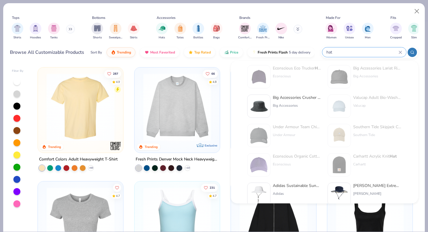
scroll to position [239, 0]
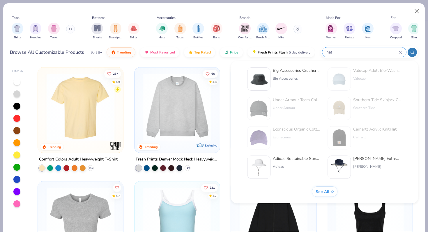
type input "hat"
click at [328, 190] on span "See All" at bounding box center [322, 192] width 14 height 6
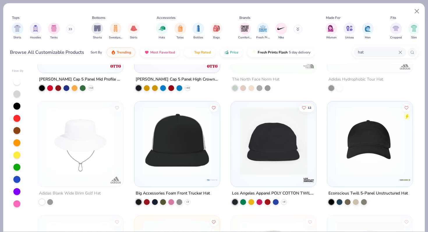
scroll to position [97, 0]
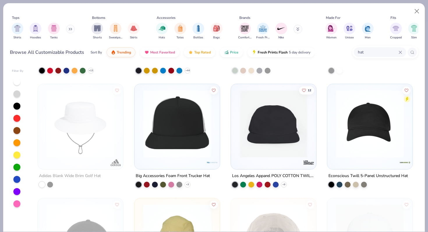
click at [350, 148] on img at bounding box center [370, 124] width 74 height 68
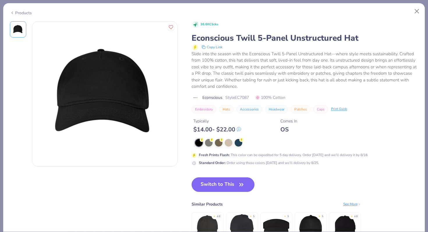
click at [26, 14] on div "Products" at bounding box center [21, 13] width 22 height 6
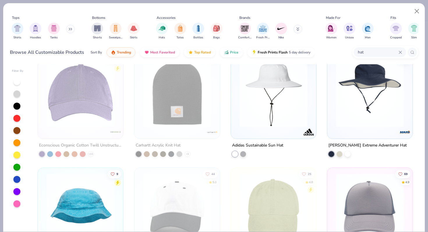
scroll to position [585, 0]
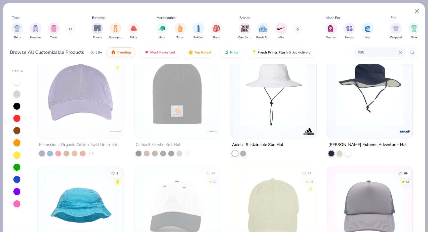
click at [400, 54] on div "hat" at bounding box center [379, 52] width 52 height 10
click at [416, 13] on button "Close" at bounding box center [416, 11] width 11 height 11
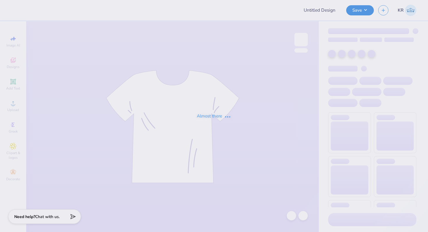
type input "DG - Parents Weekend"
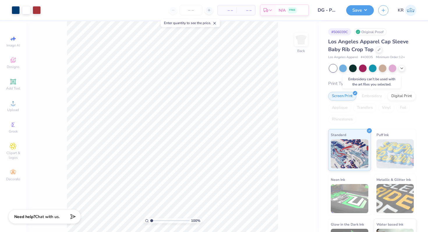
click at [370, 98] on div "Embroidery" at bounding box center [372, 96] width 28 height 9
click at [373, 96] on div "Embroidery" at bounding box center [372, 96] width 28 height 9
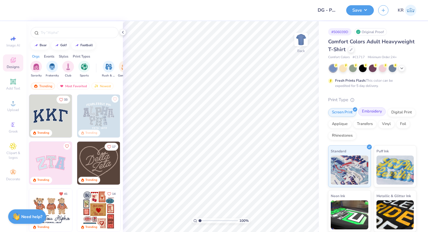
click at [369, 115] on div "Embroidery" at bounding box center [372, 111] width 28 height 9
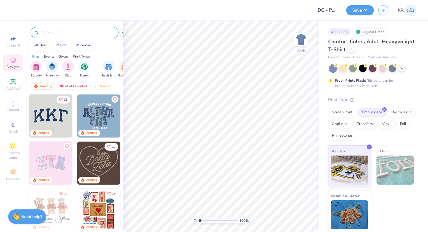
click at [65, 34] on input "text" at bounding box center [77, 33] width 74 height 6
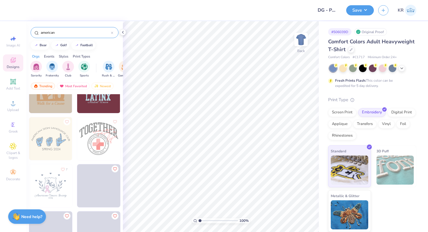
scroll to position [875, 0]
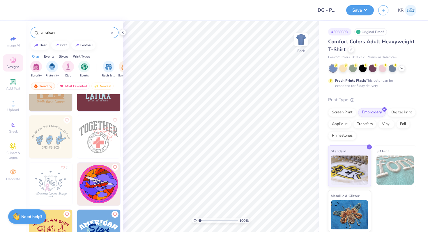
type input "american"
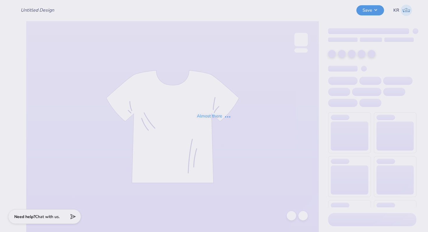
type input "DG - Parents Weekend"
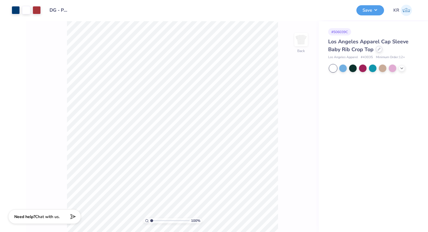
click at [380, 51] on div at bounding box center [379, 49] width 6 height 6
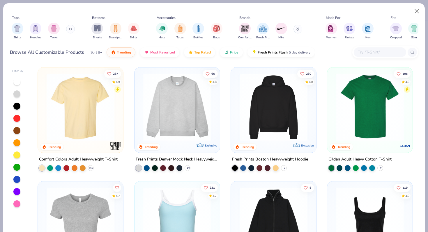
click at [365, 54] on input "text" at bounding box center [379, 52] width 45 height 7
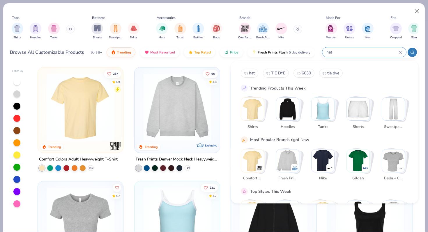
type input "hat"
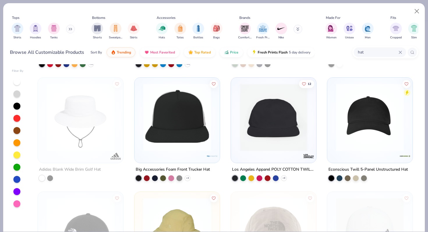
scroll to position [105, 0]
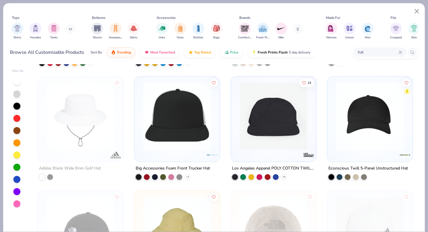
click at [342, 104] on img at bounding box center [370, 116] width 74 height 68
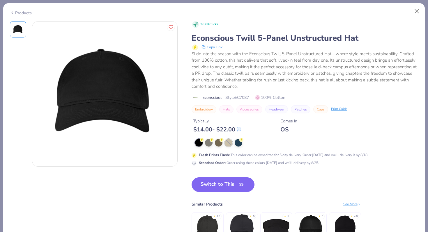
click at [227, 144] on div at bounding box center [229, 143] width 8 height 8
click at [22, 11] on div "Products" at bounding box center [21, 13] width 22 height 6
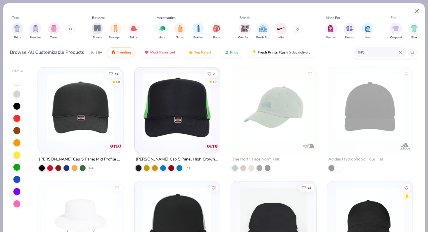
click at [100, 110] on img at bounding box center [81, 107] width 74 height 68
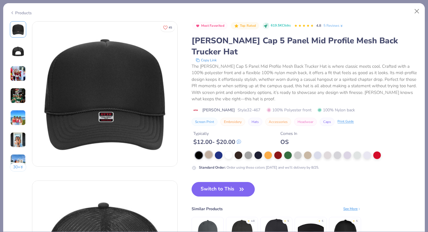
click at [208, 151] on div at bounding box center [209, 155] width 8 height 8
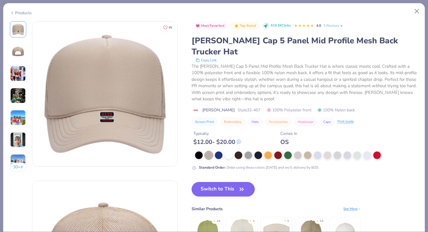
click at [16, 103] on img at bounding box center [18, 96] width 16 height 16
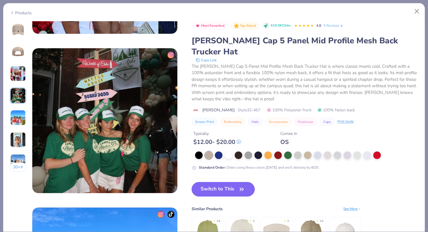
scroll to position [478, 0]
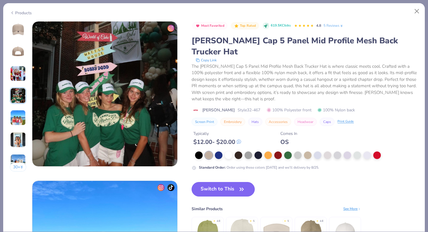
click at [18, 114] on img at bounding box center [18, 118] width 16 height 16
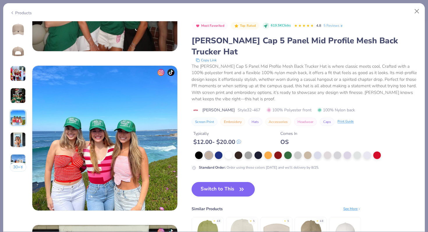
scroll to position [638, 0]
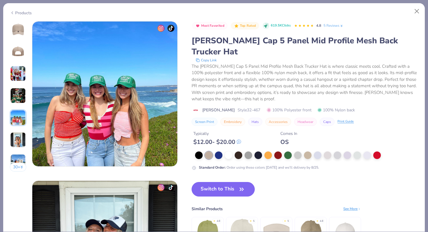
click at [20, 13] on div "Products" at bounding box center [21, 13] width 22 height 6
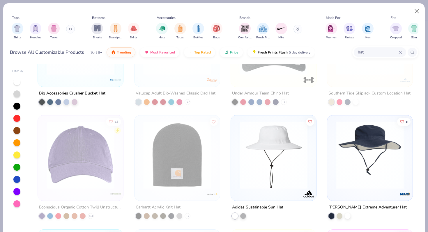
scroll to position [558, 0]
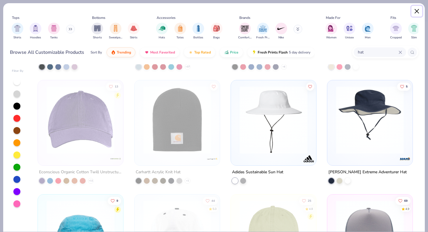
click at [415, 13] on button "Close" at bounding box center [416, 11] width 11 height 11
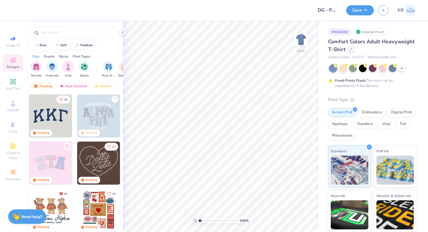
click at [351, 51] on div at bounding box center [351, 49] width 6 height 6
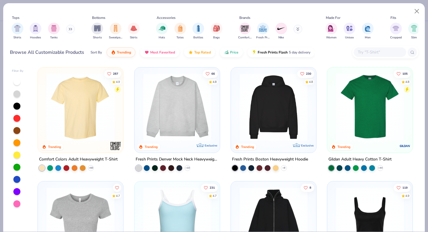
click at [362, 54] on input "text" at bounding box center [379, 52] width 45 height 7
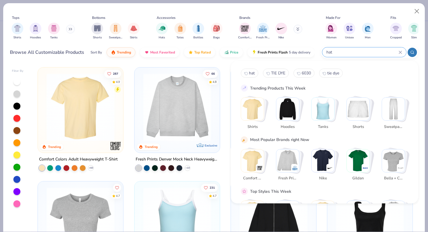
type input "hat"
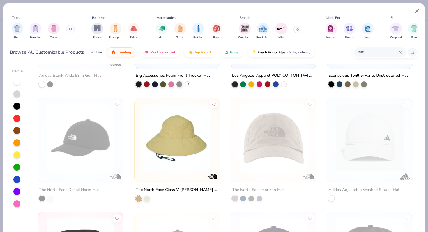
scroll to position [211, 0]
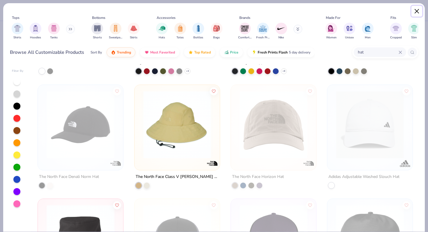
click at [418, 10] on button "Close" at bounding box center [416, 11] width 11 height 11
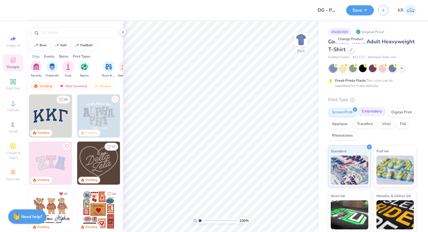
click at [375, 114] on div "Embroidery" at bounding box center [372, 111] width 28 height 9
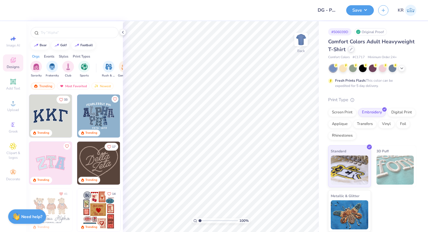
click at [351, 52] on div at bounding box center [351, 49] width 6 height 6
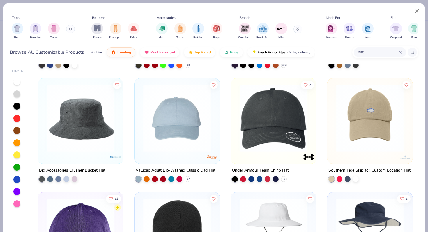
scroll to position [453, 0]
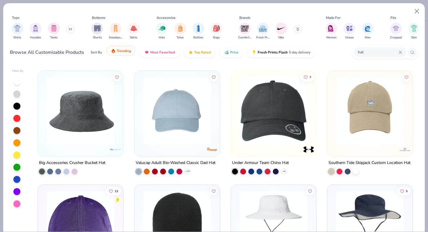
click at [114, 56] on button "Trending" at bounding box center [120, 51] width 29 height 10
click at [117, 53] on span "Trending" at bounding box center [124, 51] width 14 height 5
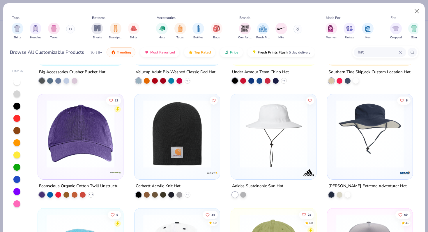
scroll to position [545, 0]
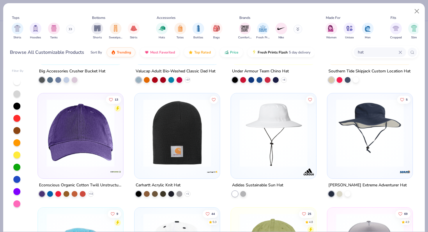
click at [88, 149] on img at bounding box center [81, 133] width 74 height 68
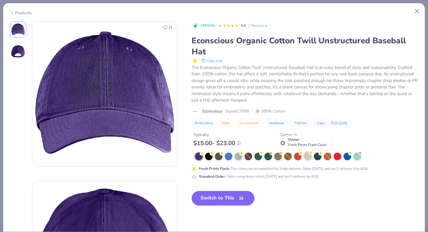
click at [308, 158] on div at bounding box center [308, 156] width 8 height 8
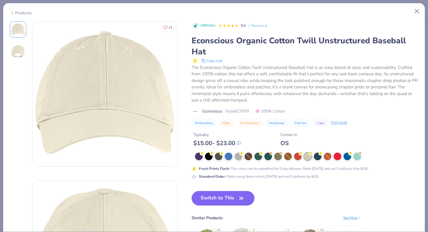
click at [17, 15] on div "Products" at bounding box center [213, 10] width 421 height 15
click at [17, 12] on div "Products" at bounding box center [21, 13] width 22 height 6
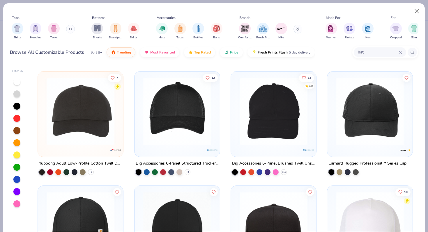
scroll to position [1023, 0]
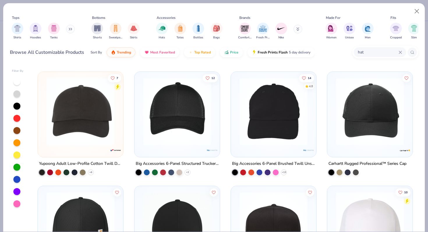
click at [271, 133] on img at bounding box center [274, 112] width 74 height 68
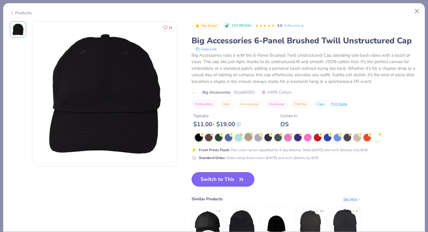
click at [247, 140] on div at bounding box center [248, 137] width 8 height 8
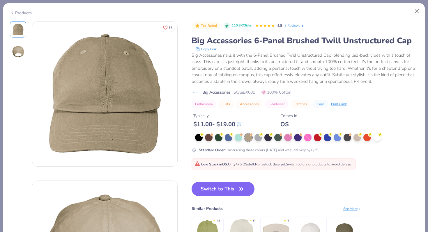
click at [17, 45] on img at bounding box center [18, 52] width 14 height 14
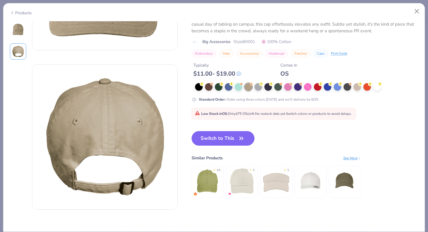
scroll to position [89, 0]
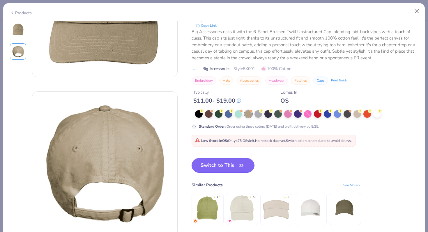
click at [206, 164] on button "Switch to This" at bounding box center [222, 165] width 63 height 15
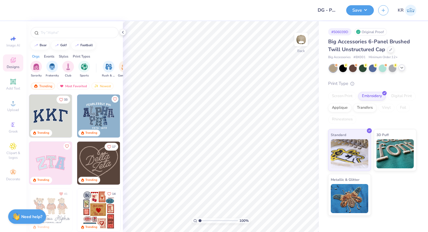
click at [400, 71] on div at bounding box center [372, 69] width 87 height 8
click at [401, 68] on icon at bounding box center [401, 67] width 5 height 5
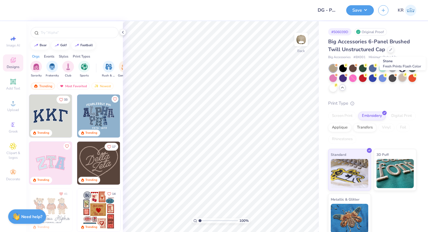
click at [401, 79] on div at bounding box center [402, 78] width 8 height 8
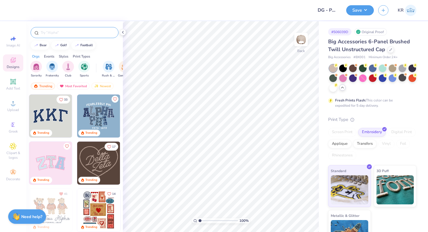
click at [60, 36] on div at bounding box center [75, 32] width 88 height 11
click at [47, 33] on input "text" at bounding box center [77, 33] width 74 height 6
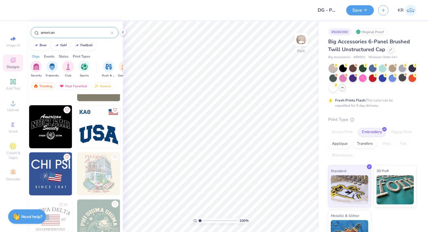
scroll to position [319, 0]
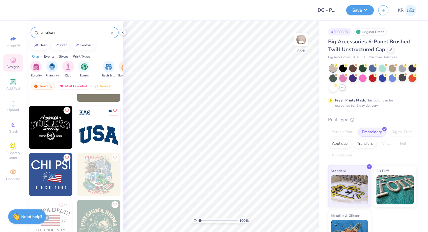
type input "american"
click at [93, 133] on img at bounding box center [98, 127] width 43 height 43
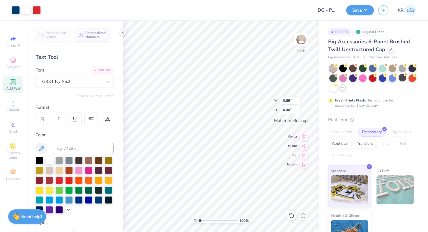
type input "1.12"
type input "0.68"
click at [13, 84] on icon at bounding box center [13, 81] width 7 height 7
type textarea "PARENT'S WEEKEND"
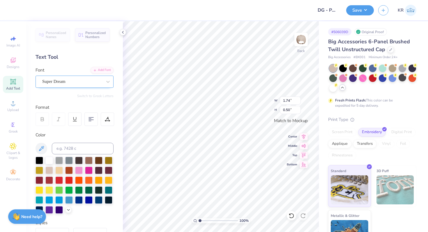
click at [71, 85] on div "Super Dream" at bounding box center [72, 81] width 61 height 9
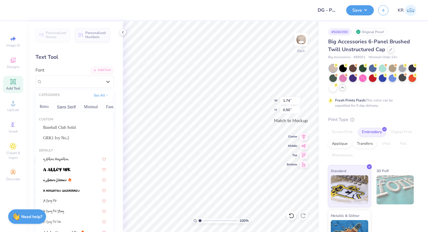
scroll to position [0, 124]
click at [88, 107] on button "Minimal" at bounding box center [89, 106] width 20 height 9
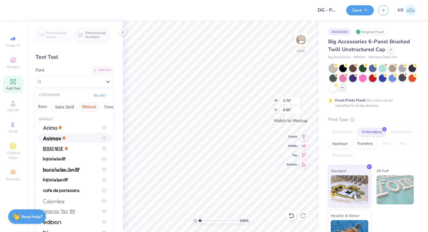
click at [76, 136] on div at bounding box center [74, 138] width 63 height 6
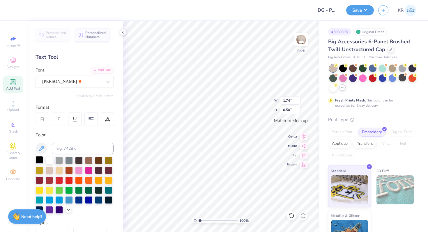
click at [39, 161] on div at bounding box center [39, 160] width 8 height 8
click at [97, 200] on div at bounding box center [99, 200] width 8 height 8
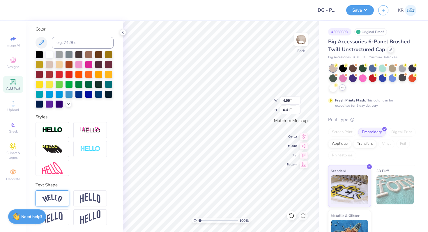
click at [58, 196] on img at bounding box center [52, 199] width 20 height 8
type input "1.02"
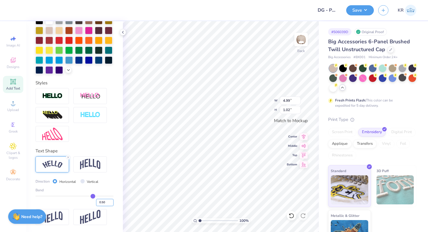
click at [108, 201] on input "0.50" at bounding box center [104, 202] width 17 height 7
type input "0.70"
type input "0.7"
type input "1.56"
type input "2.28"
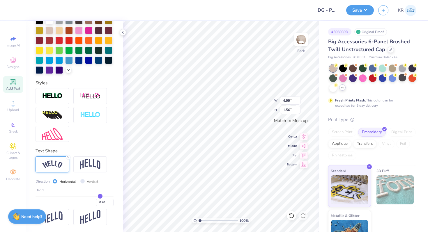
type input "0.71"
click at [6, 86] on div "Add Text" at bounding box center [13, 84] width 20 height 17
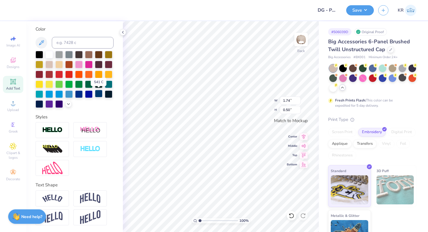
type textarea "20"
click at [98, 93] on div at bounding box center [99, 94] width 8 height 8
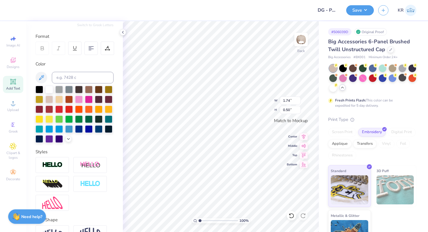
scroll to position [0, 0]
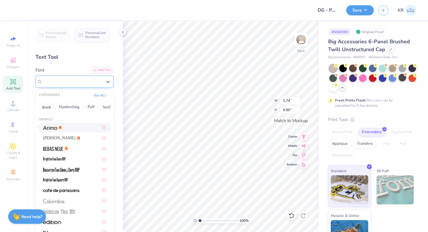
click at [68, 84] on div "Super Dream" at bounding box center [72, 81] width 61 height 9
click at [76, 138] on div "Asimov" at bounding box center [74, 138] width 63 height 6
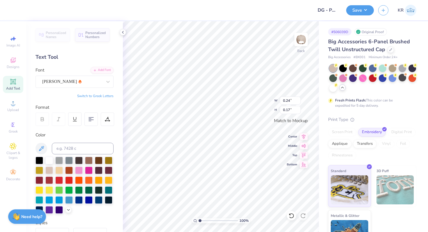
type input "0.24"
type input "0.17"
type textarea "25"
click at [15, 86] on span "Add Text" at bounding box center [13, 88] width 14 height 5
type textarea "d"
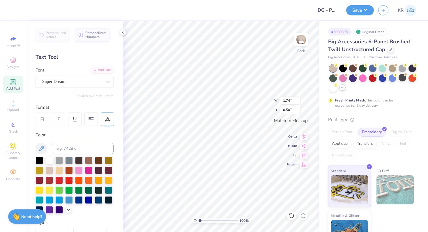
scroll to position [0, 1]
type textarea "Delta Gamma"
click at [99, 196] on div at bounding box center [99, 200] width 8 height 8
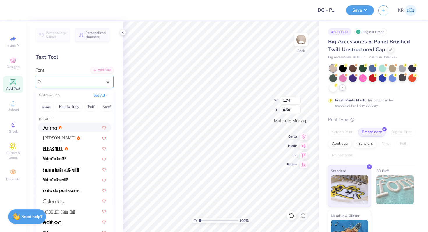
click at [87, 83] on div "Super Dream" at bounding box center [72, 81] width 61 height 9
click at [74, 107] on button "Handwriting" at bounding box center [69, 106] width 27 height 9
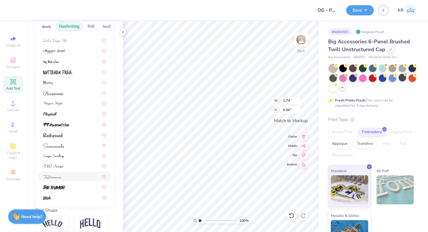
scroll to position [109, 0]
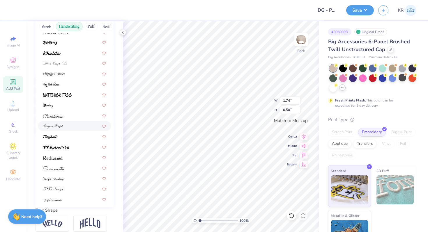
click at [71, 126] on div at bounding box center [74, 126] width 63 height 6
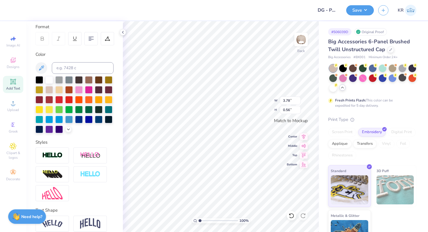
type input "1.88"
type input "0.28"
click at [388, 51] on div at bounding box center [390, 49] width 6 height 6
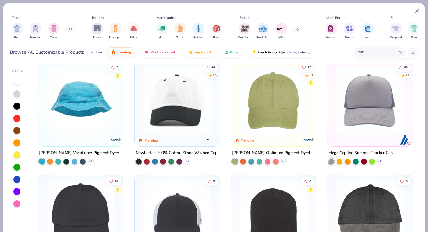
scroll to position [691, 0]
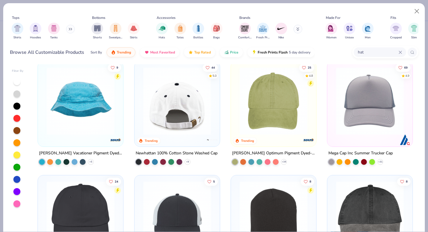
click at [187, 117] on img at bounding box center [177, 101] width 74 height 68
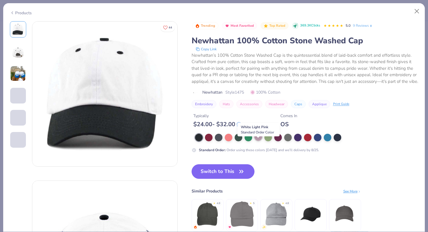
click at [258, 141] on div at bounding box center [258, 137] width 8 height 8
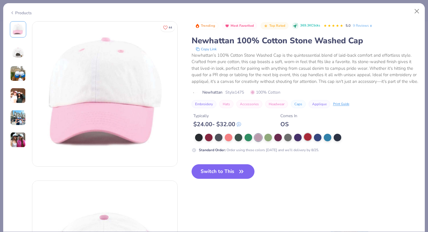
click at [308, 141] on div at bounding box center [308, 137] width 8 height 8
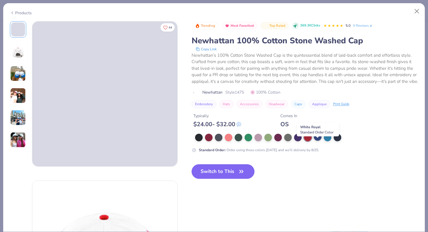
click at [315, 141] on div at bounding box center [318, 137] width 8 height 8
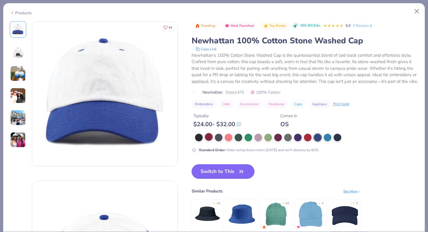
click at [208, 141] on div at bounding box center [209, 137] width 8 height 8
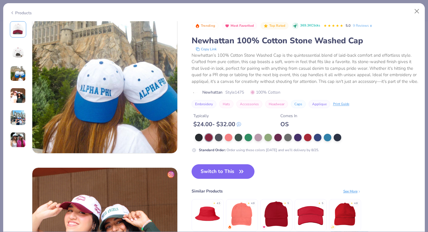
scroll to position [333, 0]
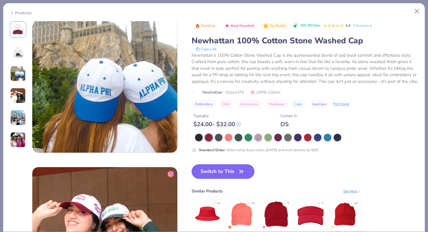
click at [12, 13] on icon at bounding box center [12, 12] width 5 height 7
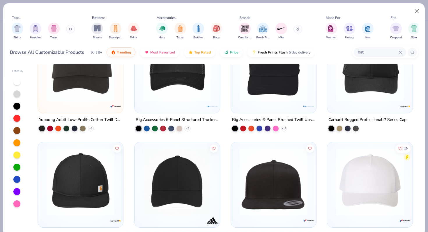
scroll to position [1068, 0]
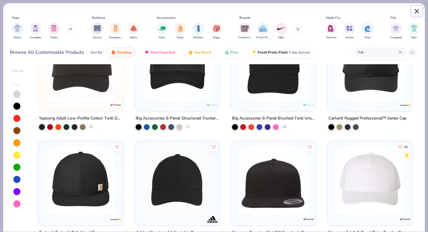
click at [418, 9] on button "Close" at bounding box center [416, 11] width 11 height 11
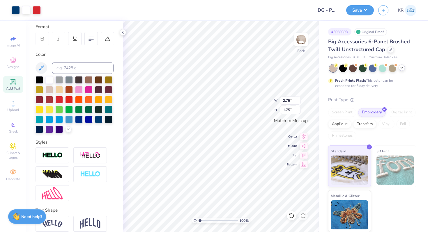
type input "2.75"
type input "1.75"
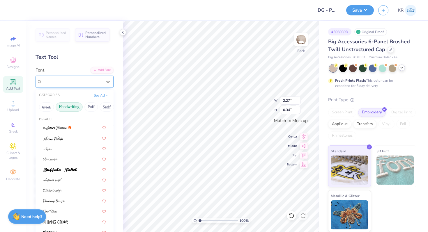
click at [94, 87] on div "Pinyon Script" at bounding box center [74, 82] width 78 height 12
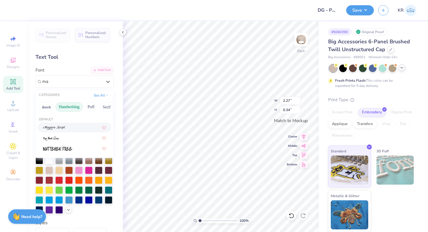
click at [66, 129] on div at bounding box center [74, 128] width 63 height 6
type input "ma"
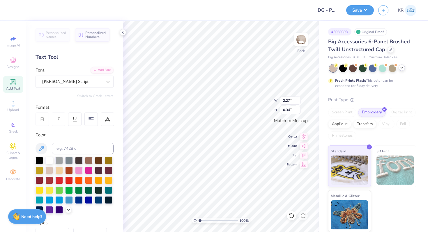
type input "3.14"
type input "0.48"
type input "2.18"
type input "0.33"
type input "1.89"
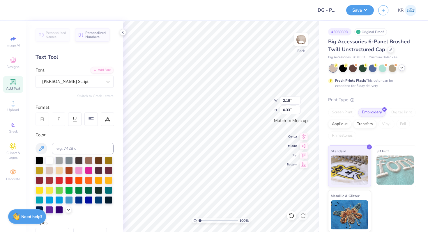
type input "0.29"
type input "1.99"
type input "0.30"
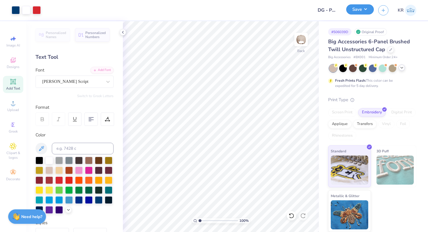
click at [356, 12] on button "Save" at bounding box center [360, 9] width 28 height 10
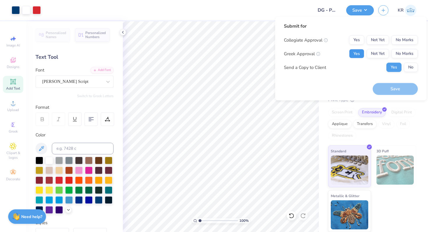
click at [356, 56] on button "Yes" at bounding box center [356, 53] width 15 height 9
click at [397, 38] on button "No Marks" at bounding box center [404, 39] width 26 height 9
drag, startPoint x: 392, startPoint y: 88, endPoint x: 334, endPoint y: 61, distance: 64.8
click at [392, 88] on button "Save" at bounding box center [394, 89] width 45 height 12
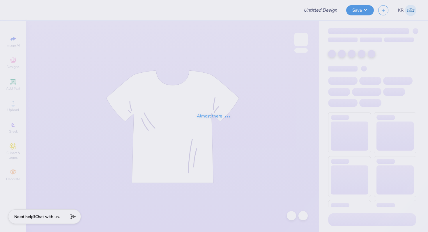
type input "DG - Parents Weekend"
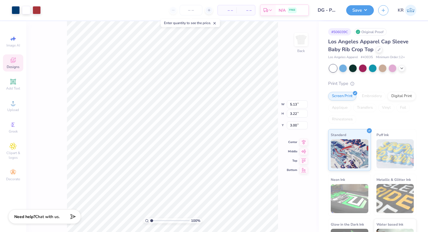
click at [13, 67] on span "Designs" at bounding box center [13, 67] width 13 height 5
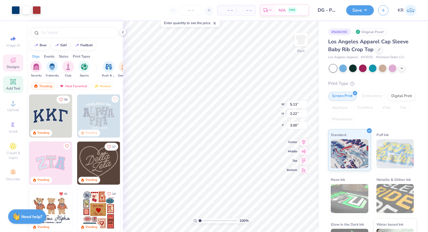
click at [15, 84] on icon at bounding box center [13, 82] width 6 height 6
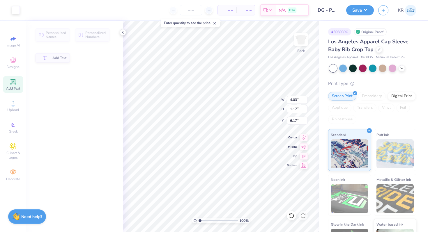
type input "4.03"
type input "1.17"
type input "6.17"
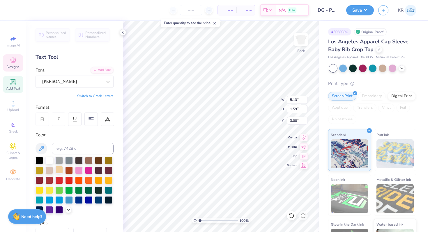
scroll to position [106, 0]
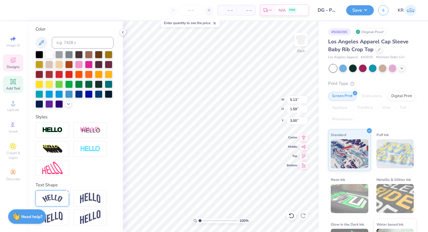
click at [57, 202] on img at bounding box center [52, 199] width 20 height 8
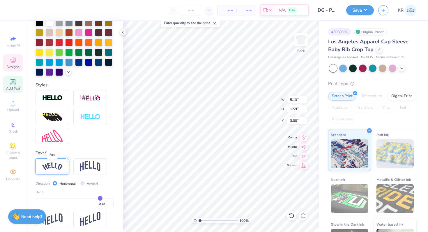
scroll to position [140, 0]
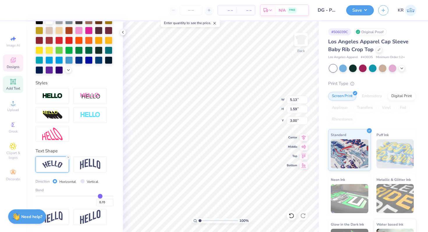
type input "3.86"
type input "0.57"
type input "5.65"
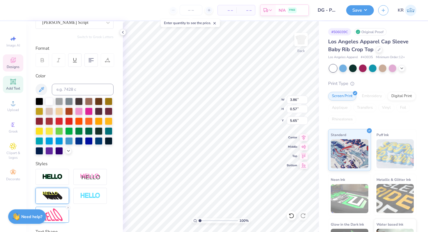
scroll to position [0, 0]
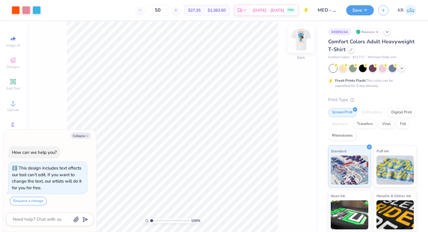
click at [304, 51] on div at bounding box center [300, 39] width 27 height 27
type textarea "x"
type input "1"
click at [150, 220] on input "range" at bounding box center [169, 220] width 39 height 5
click at [297, 52] on div at bounding box center [300, 39] width 27 height 27
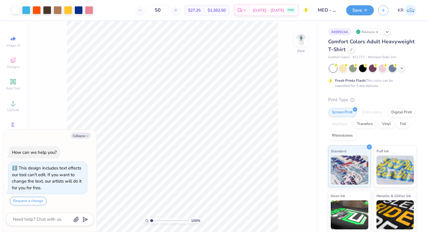
type textarea "x"
drag, startPoint x: 150, startPoint y: 221, endPoint x: 159, endPoint y: 221, distance: 9.0
type input "3.03"
click at [159, 221] on input "range" at bounding box center [169, 220] width 39 height 5
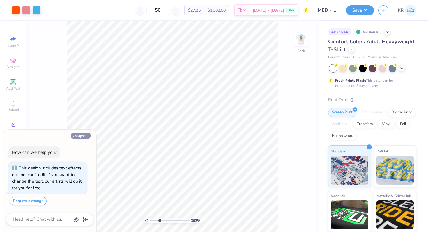
click at [76, 136] on button "Collapse" at bounding box center [80, 136] width 19 height 6
type textarea "x"
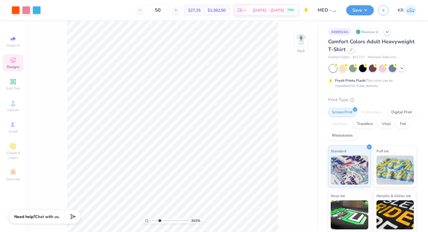
click at [10, 63] on icon at bounding box center [13, 60] width 7 height 7
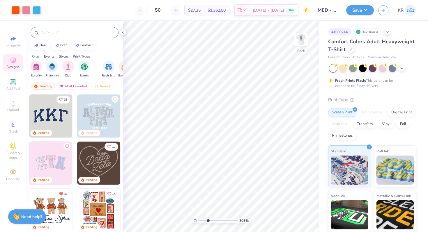
click at [66, 35] on input "text" at bounding box center [77, 33] width 74 height 6
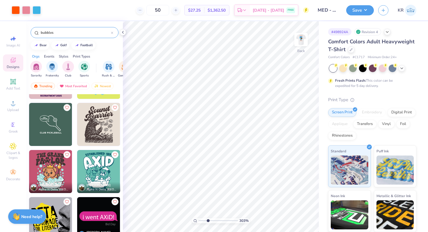
scroll to position [292, 0]
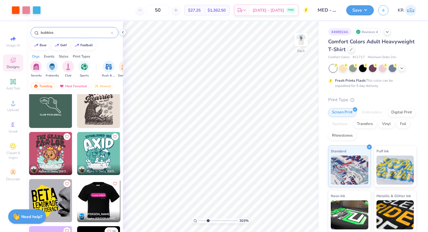
type input "bubbles"
click at [57, 157] on img at bounding box center [50, 153] width 43 height 43
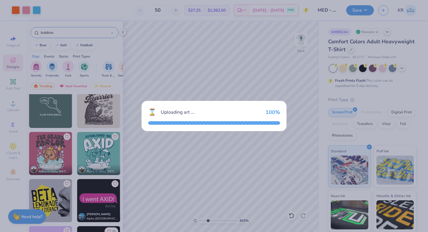
type textarea "x"
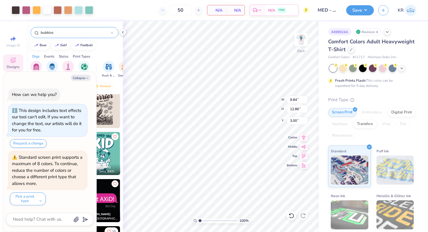
drag, startPoint x: 207, startPoint y: 221, endPoint x: 199, endPoint y: 221, distance: 8.5
type input "1"
click at [199, 221] on input "range" at bounding box center [217, 220] width 39 height 5
type textarea "x"
type input "4.26"
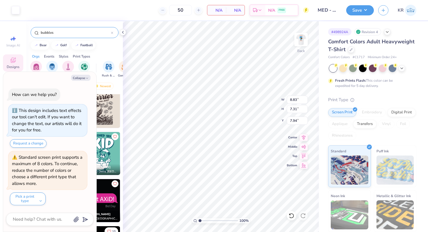
type textarea "x"
type input "15.58"
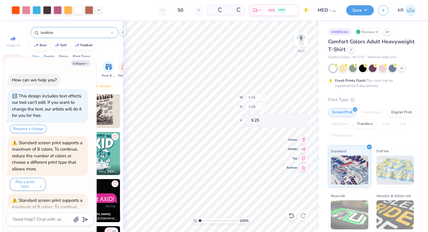
scroll to position [43, 0]
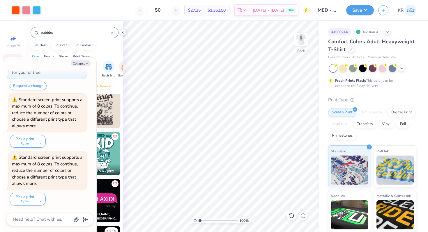
click at [59, 33] on input "bubbles" at bounding box center [75, 33] width 71 height 6
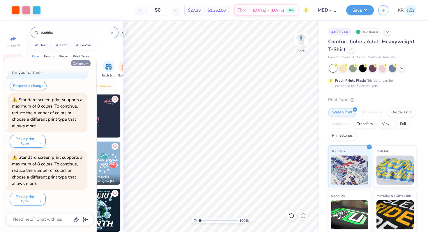
click at [80, 64] on button "Collapse" at bounding box center [80, 63] width 19 height 6
type textarea "x"
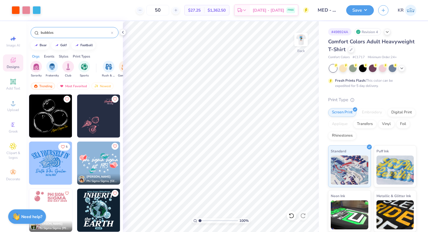
scroll to position [5, 0]
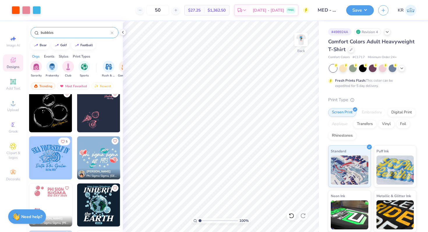
click at [85, 161] on img at bounding box center [98, 157] width 43 height 43
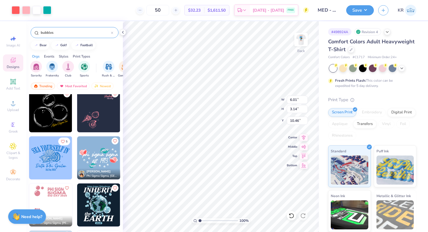
type input "10.46"
type input "1"
drag, startPoint x: 200, startPoint y: 220, endPoint x: 194, endPoint y: 219, distance: 5.9
click at [198, 219] on input "range" at bounding box center [217, 220] width 39 height 5
click at [56, 197] on img at bounding box center [50, 205] width 43 height 43
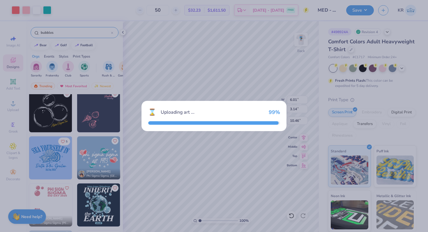
type input "11.51"
type input "13.62"
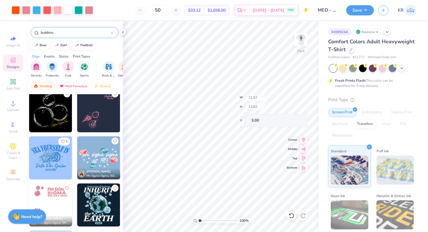
type input "8.31"
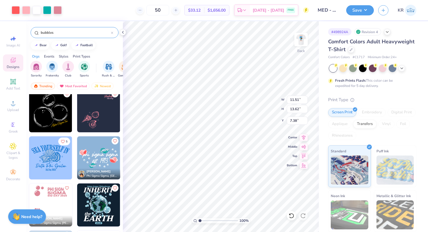
type input "7.39"
type input "7.40"
type input "6.17"
type input "7.30"
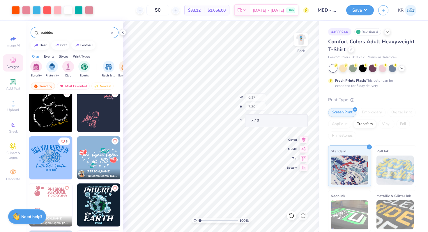
type input "13.72"
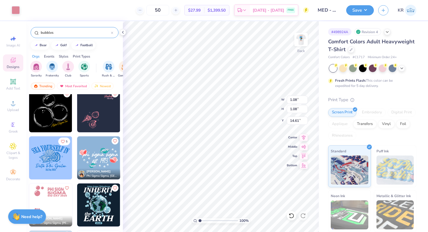
type input "1.08"
type input "14.61"
type input "0.77"
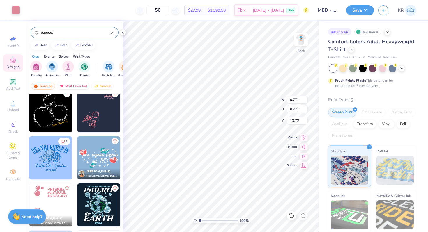
type input "9.42"
type input "0.50"
type input "11.63"
type input "4.28"
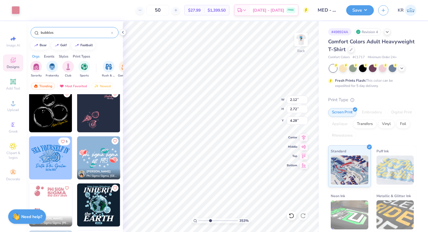
drag, startPoint x: 200, startPoint y: 221, endPoint x: 210, endPoint y: 220, distance: 9.9
type input "3.66"
click at [210, 220] on input "range" at bounding box center [217, 220] width 39 height 5
type input "6.08"
type input "0.27"
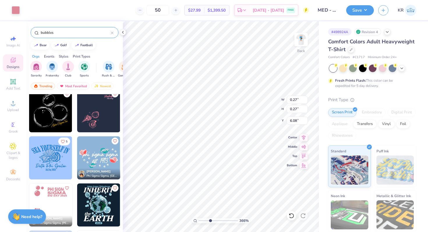
type input "0.27"
type input "6.44"
type input "0.20"
type input "6.51"
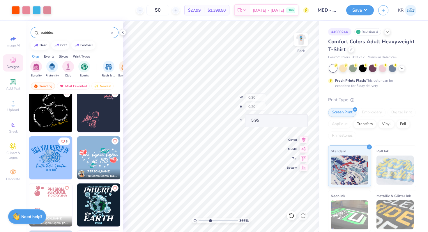
type input "5.95"
type input "5.93"
type input "3.50"
type input "3.44"
type input "3.00"
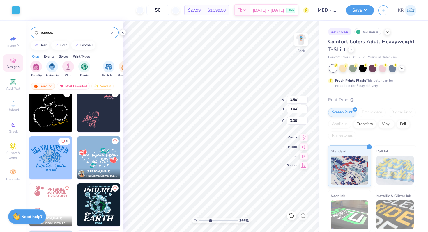
type input "0.21"
type input "5.67"
type input "7.19"
type input "4.98"
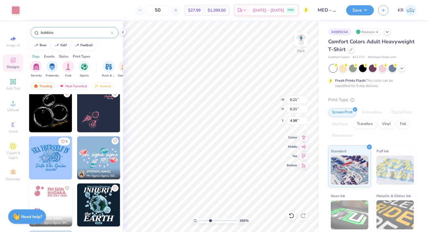
type input "0.21"
type input "4.97"
type input "0.25"
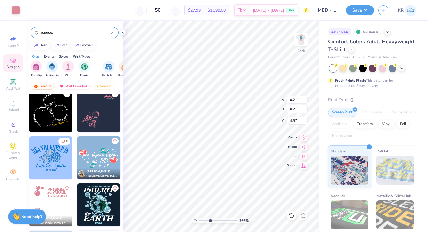
type input "4.93"
type input "0.77"
type input "6.23"
type input "0.37"
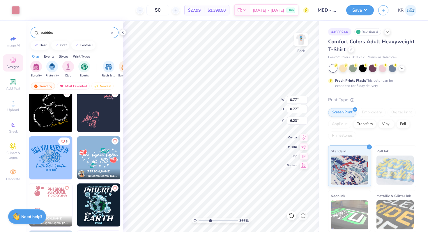
type input "0.37"
type input "5.22"
type input "0.34"
type input "5.25"
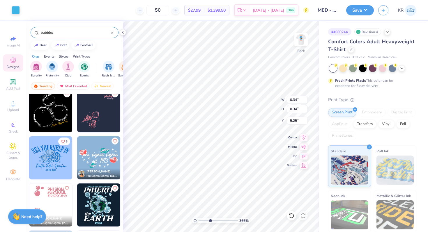
type input "0.33"
type input "5.18"
type input "5.19"
type input "0.77"
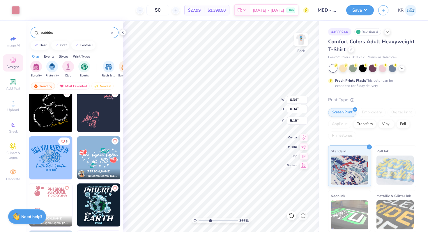
type input "0.77"
type input "4.40"
type input "0.41"
type input "4.77"
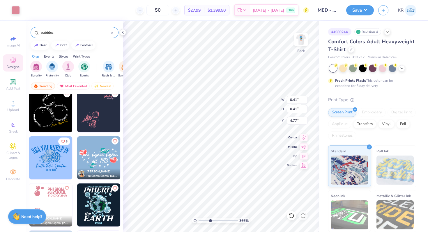
type input "0.40"
type input "4.79"
type input "4.37"
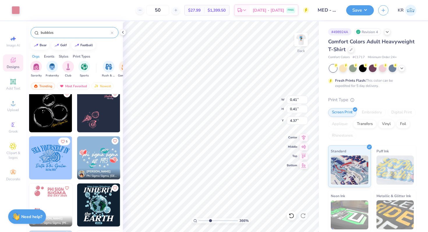
type input "0.38"
type input "4.30"
type input "4.31"
type input "0.54"
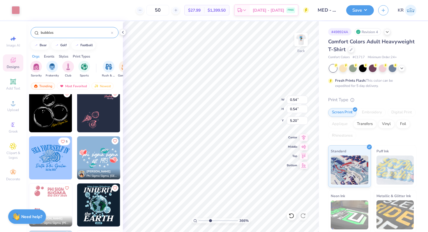
type input "0.54"
type input "4.04"
type input "0.52"
type input "4.11"
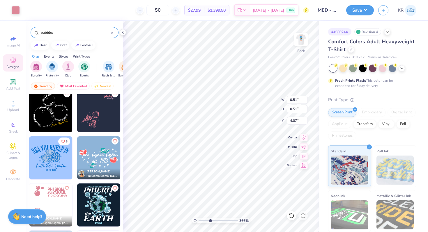
type input "0.51"
type input "3.93"
type input "0.46"
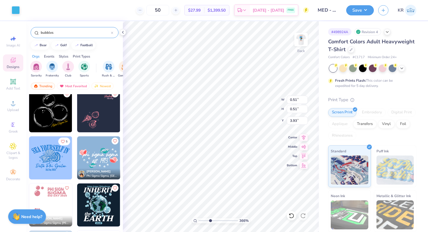
type input "3.98"
type input "0.51"
type input "3.93"
type input "0.50"
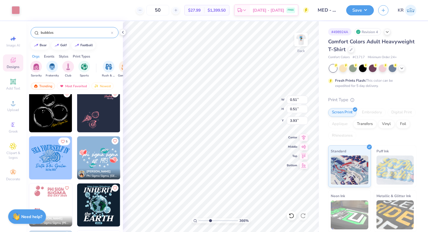
type input "0.50"
type input "3.25"
type input "0.60"
type input "3.14"
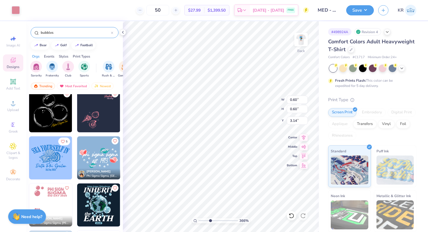
type input "0.61"
type input "3.15"
drag, startPoint x: 210, startPoint y: 220, endPoint x: 203, endPoint y: 219, distance: 6.7
type input "1.85"
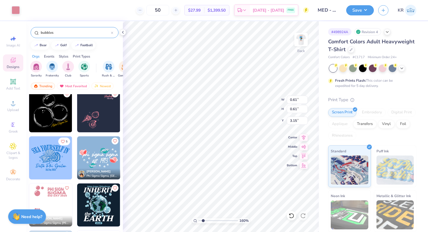
click at [203, 219] on input "range" at bounding box center [217, 220] width 39 height 5
click at [14, 12] on div at bounding box center [16, 10] width 8 height 8
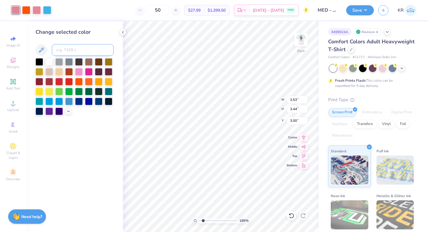
click at [67, 49] on input at bounding box center [83, 50] width 62 height 12
type input "298"
click at [69, 113] on icon at bounding box center [68, 111] width 5 height 5
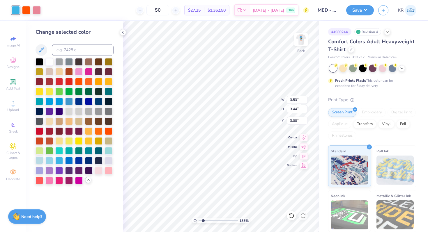
click at [38, 163] on div at bounding box center [39, 161] width 8 height 8
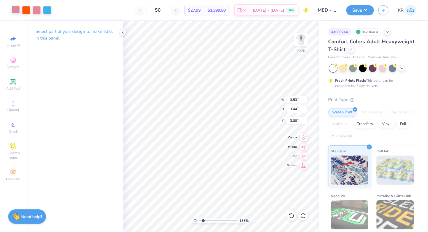
click at [18, 10] on div at bounding box center [16, 10] width 8 height 8
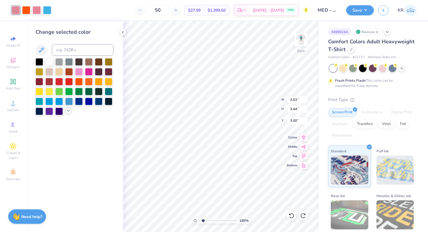
click at [67, 113] on icon at bounding box center [68, 111] width 5 height 5
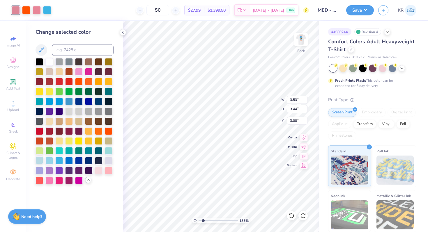
click at [38, 161] on div at bounding box center [39, 161] width 8 height 8
click at [49, 161] on div at bounding box center [49, 161] width 8 height 8
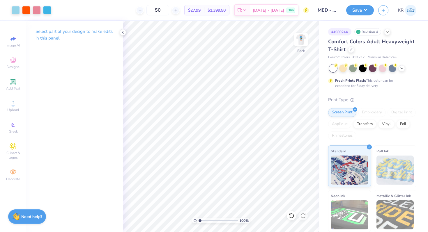
drag, startPoint x: 203, startPoint y: 220, endPoint x: 196, endPoint y: 219, distance: 6.5
click at [198, 219] on input "range" at bounding box center [217, 220] width 39 height 5
drag, startPoint x: 196, startPoint y: 219, endPoint x: 207, endPoint y: 220, distance: 10.2
click at [207, 220] on div "100 %" at bounding box center [221, 220] width 58 height 5
click at [14, 14] on div at bounding box center [16, 10] width 8 height 8
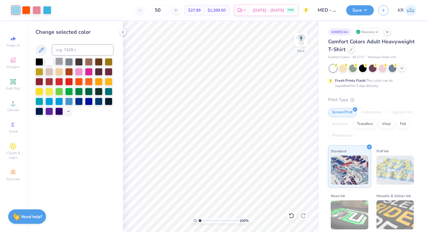
click at [60, 60] on div at bounding box center [59, 62] width 8 height 8
click at [68, 112] on icon at bounding box center [68, 111] width 5 height 5
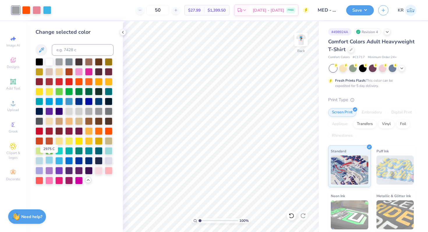
click at [51, 161] on div at bounding box center [49, 161] width 8 height 8
click at [58, 162] on div at bounding box center [59, 161] width 8 height 8
drag, startPoint x: 200, startPoint y: 220, endPoint x: 212, endPoint y: 220, distance: 11.6
click at [212, 220] on input "range" at bounding box center [217, 220] width 39 height 5
drag, startPoint x: 210, startPoint y: 222, endPoint x: 182, endPoint y: 222, distance: 28.2
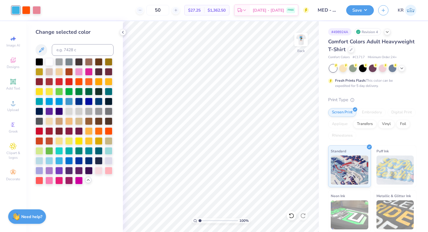
click at [198, 222] on input "range" at bounding box center [217, 220] width 39 height 5
drag, startPoint x: 199, startPoint y: 220, endPoint x: 204, endPoint y: 220, distance: 4.9
type input "2.05"
click at [204, 220] on input "range" at bounding box center [217, 220] width 39 height 5
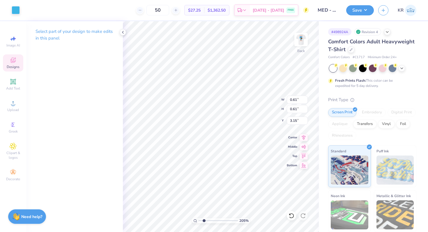
type input "0.56"
type input "3.20"
type input "0.46"
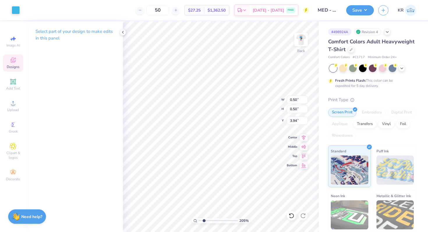
type input "3.97"
type input "0.37"
type input "4.35"
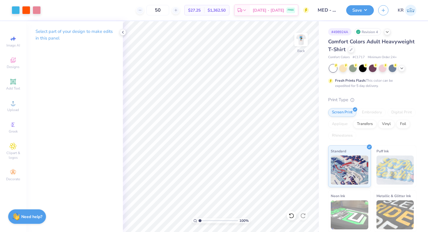
drag, startPoint x: 203, startPoint y: 221, endPoint x: 198, endPoint y: 221, distance: 5.2
type input "1"
click at [198, 221] on input "range" at bounding box center [217, 220] width 39 height 5
click at [17, 61] on div "Designs" at bounding box center [13, 62] width 20 height 17
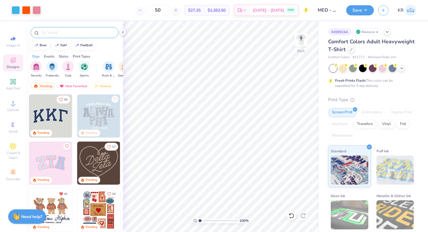
click at [64, 28] on div at bounding box center [75, 32] width 88 height 11
click at [64, 31] on input "text" at bounding box center [77, 33] width 74 height 6
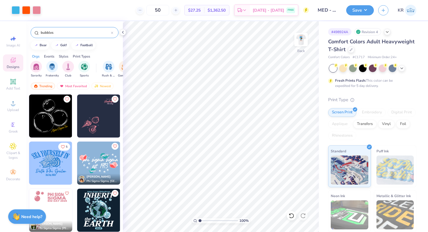
type input "bubbles"
click at [43, 118] on img at bounding box center [50, 116] width 43 height 43
type input "7.36"
click at [26, 10] on div at bounding box center [26, 10] width 8 height 8
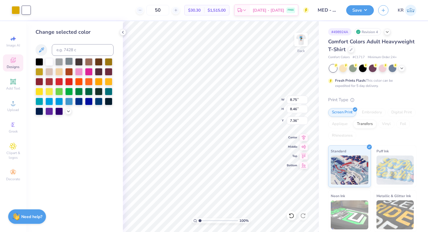
click at [70, 62] on div at bounding box center [69, 62] width 8 height 8
click at [72, 62] on div at bounding box center [69, 62] width 8 height 8
click at [67, 113] on div at bounding box center [68, 111] width 6 height 6
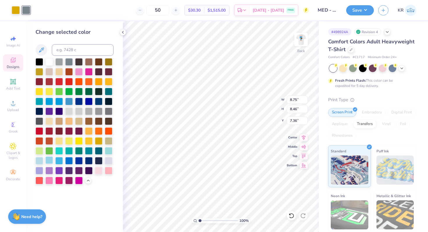
click at [50, 160] on div at bounding box center [49, 161] width 8 height 8
click at [61, 160] on div at bounding box center [59, 161] width 8 height 8
click at [100, 152] on div at bounding box center [99, 151] width 8 height 8
click at [98, 101] on div at bounding box center [99, 101] width 8 height 8
click at [51, 159] on div at bounding box center [49, 161] width 8 height 8
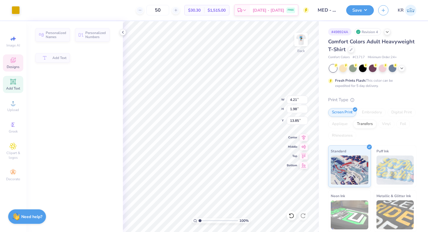
type input "4.21"
type input "1.98"
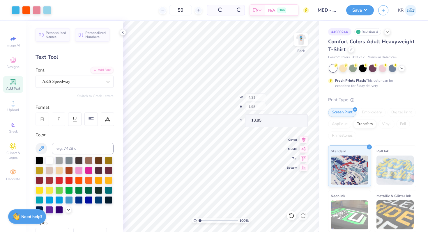
type input "15.35"
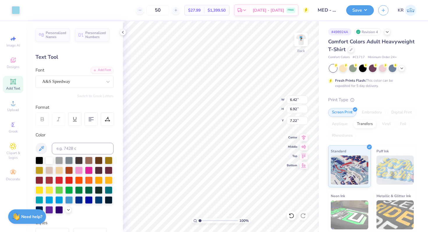
type input "7.22"
type input "1.28"
click at [201, 219] on input "range" at bounding box center [217, 220] width 39 height 5
type input "0.81"
type input "1.02"
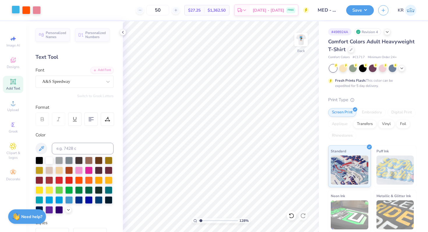
click at [16, 11] on div at bounding box center [16, 10] width 8 height 8
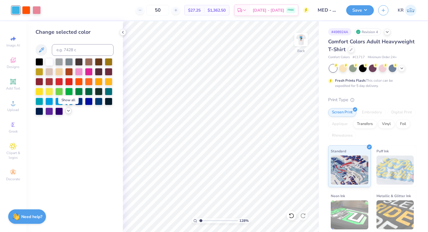
click at [67, 111] on icon at bounding box center [68, 111] width 5 height 5
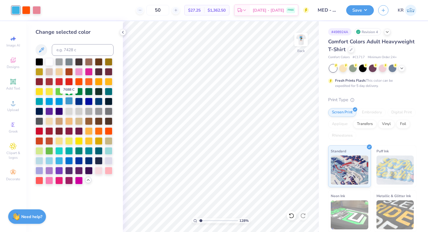
click at [69, 103] on div at bounding box center [69, 101] width 8 height 8
click at [42, 161] on div at bounding box center [39, 161] width 8 height 8
click at [47, 161] on div at bounding box center [49, 161] width 8 height 8
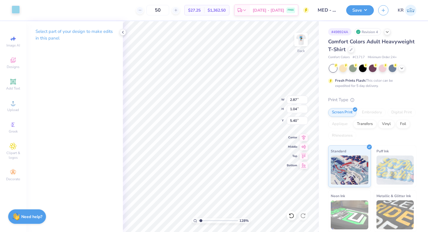
click at [15, 13] on div at bounding box center [16, 10] width 8 height 8
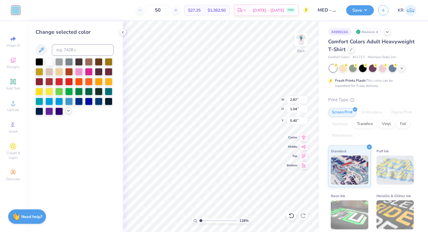
click at [69, 112] on icon at bounding box center [68, 111] width 5 height 5
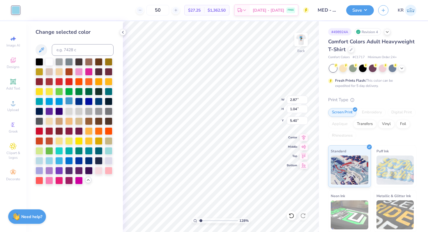
click at [69, 103] on div at bounding box center [69, 101] width 8 height 8
click at [59, 161] on div at bounding box center [59, 161] width 8 height 8
click at [71, 100] on div at bounding box center [69, 101] width 8 height 8
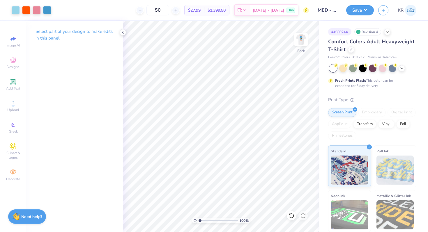
drag, startPoint x: 202, startPoint y: 221, endPoint x: 196, endPoint y: 221, distance: 6.4
click at [198, 221] on input "range" at bounding box center [217, 220] width 39 height 5
drag, startPoint x: 200, startPoint y: 220, endPoint x: 207, endPoint y: 220, distance: 7.0
type input "2.94"
click at [207, 220] on input "range" at bounding box center [217, 220] width 39 height 5
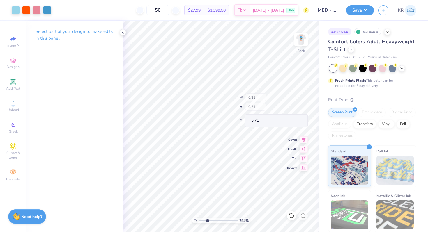
type input "0.21"
type input "5.71"
drag, startPoint x: 207, startPoint y: 221, endPoint x: 192, endPoint y: 221, distance: 14.3
click at [198, 221] on input "range" at bounding box center [217, 220] width 39 height 5
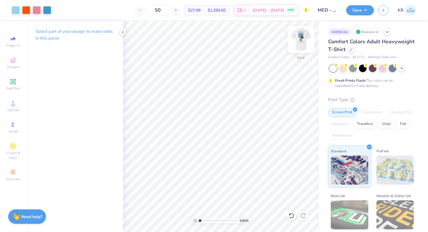
click at [303, 45] on img at bounding box center [300, 39] width 23 height 23
click at [27, 10] on div at bounding box center [26, 10] width 8 height 8
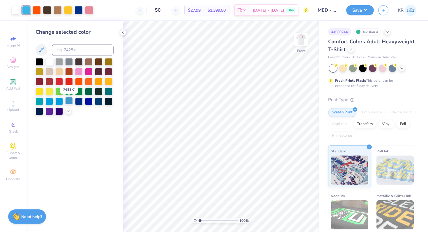
click at [68, 101] on div at bounding box center [69, 101] width 8 height 8
click at [69, 111] on icon at bounding box center [68, 111] width 5 height 5
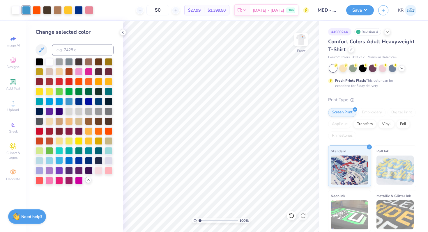
click at [58, 163] on div at bounding box center [59, 161] width 8 height 8
click at [51, 162] on div at bounding box center [49, 161] width 8 height 8
click at [57, 162] on div at bounding box center [59, 161] width 8 height 8
click at [52, 161] on div at bounding box center [49, 161] width 8 height 8
click at [299, 52] on div "Front" at bounding box center [300, 43] width 13 height 21
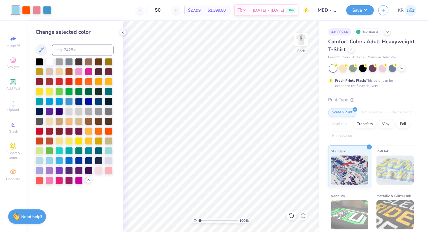
click at [299, 46] on div at bounding box center [300, 39] width 13 height 13
click at [77, 13] on div at bounding box center [78, 10] width 8 height 8
click at [96, 102] on div at bounding box center [99, 101] width 8 height 8
type input "1.04"
click at [200, 220] on input "range" at bounding box center [217, 220] width 39 height 5
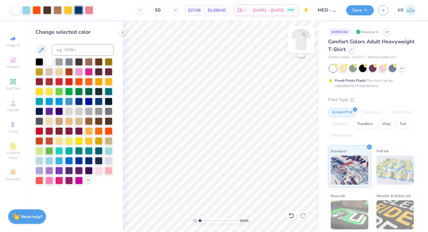
click at [300, 50] on img at bounding box center [300, 39] width 23 height 23
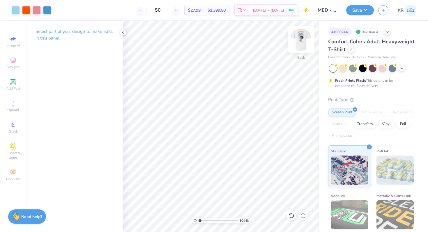
click at [300, 50] on img at bounding box center [300, 39] width 23 height 23
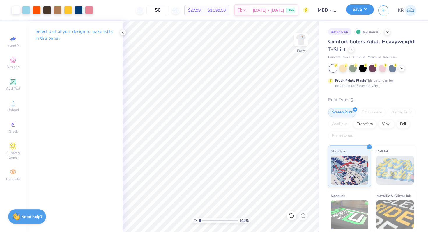
click at [356, 14] on button "Save" at bounding box center [360, 9] width 28 height 10
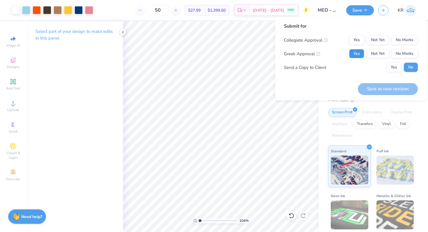
click at [356, 56] on button "Yes" at bounding box center [356, 53] width 15 height 9
click at [404, 36] on button "No Marks" at bounding box center [404, 39] width 26 height 9
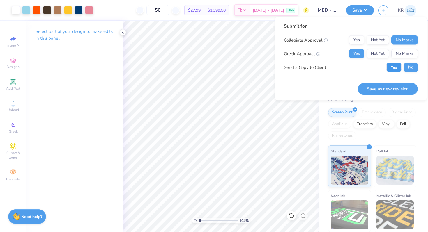
click at [391, 68] on button "Yes" at bounding box center [393, 67] width 15 height 9
click at [391, 85] on button "Save as new revision" at bounding box center [388, 89] width 60 height 12
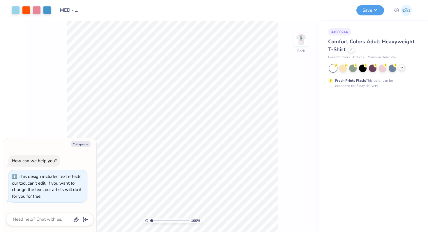
click at [403, 68] on icon at bounding box center [401, 67] width 5 height 5
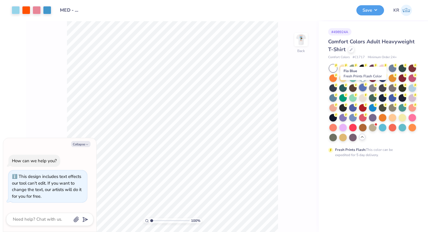
click at [362, 90] on div at bounding box center [363, 88] width 8 height 8
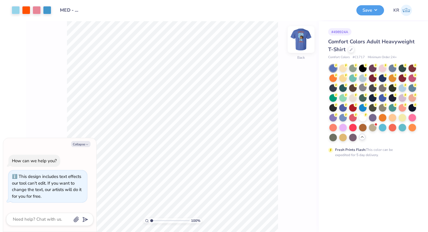
click at [301, 48] on img at bounding box center [300, 39] width 23 height 23
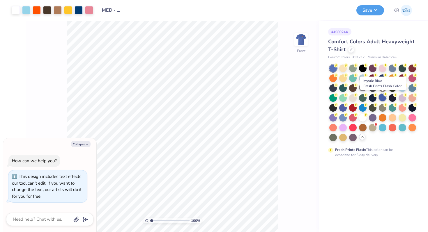
click at [384, 99] on div at bounding box center [383, 98] width 8 height 8
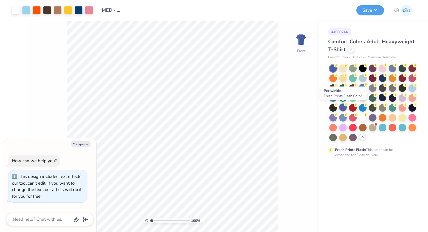
click at [344, 108] on div at bounding box center [343, 108] width 8 height 8
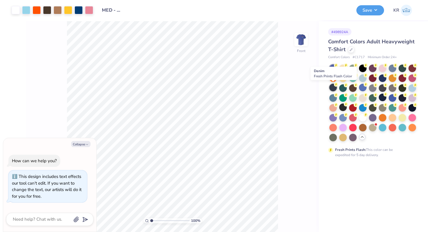
click at [333, 88] on div at bounding box center [333, 88] width 8 height 8
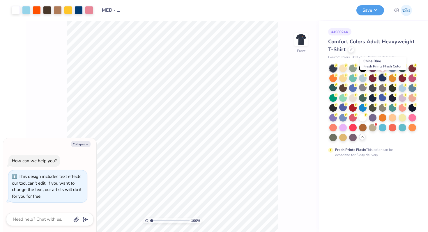
click at [384, 78] on div at bounding box center [383, 78] width 8 height 8
click at [29, 11] on div at bounding box center [26, 10] width 8 height 8
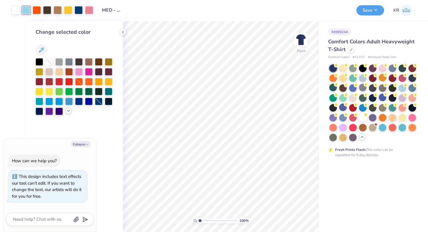
click at [68, 112] on icon at bounding box center [68, 111] width 5 height 5
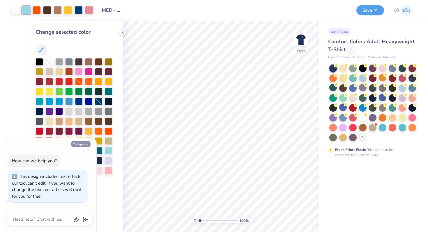
click at [77, 145] on button "Collapse" at bounding box center [80, 144] width 19 height 6
type textarea "x"
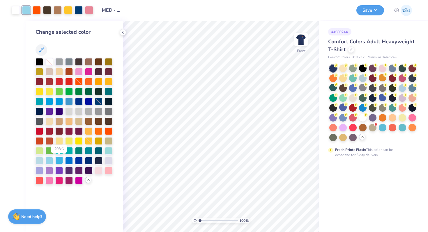
click at [58, 162] on div at bounding box center [59, 161] width 8 height 8
click at [48, 163] on div at bounding box center [49, 161] width 8 height 8
click at [41, 162] on div at bounding box center [39, 161] width 8 height 8
click at [47, 162] on div at bounding box center [49, 161] width 8 height 8
click at [58, 162] on div at bounding box center [59, 161] width 8 height 8
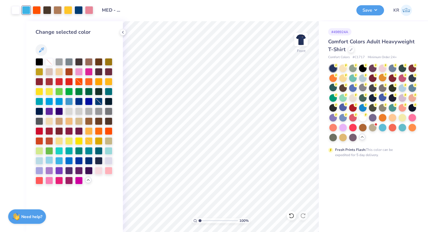
click at [52, 161] on div at bounding box center [49, 161] width 8 height 8
click at [56, 162] on div at bounding box center [59, 161] width 8 height 8
click at [70, 103] on div at bounding box center [69, 101] width 8 height 8
click at [301, 51] on img at bounding box center [300, 39] width 23 height 23
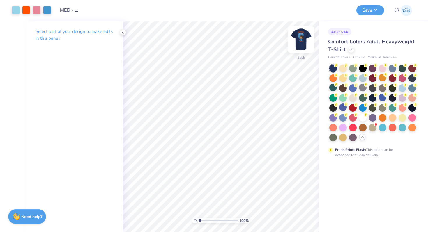
click at [296, 50] on img at bounding box center [300, 39] width 23 height 23
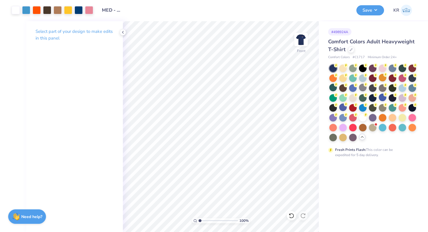
click at [296, 45] on img at bounding box center [301, 40] width 12 height 12
click at [46, 10] on div at bounding box center [47, 10] width 8 height 8
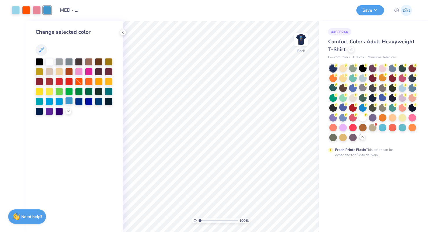
click at [70, 100] on div at bounding box center [69, 101] width 8 height 8
click at [300, 49] on img at bounding box center [300, 39] width 23 height 23
click at [300, 45] on img at bounding box center [301, 40] width 12 height 12
click at [68, 110] on icon at bounding box center [68, 111] width 5 height 5
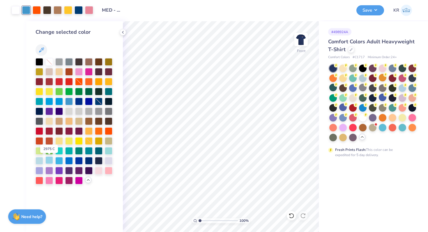
click at [49, 162] on div at bounding box center [49, 161] width 8 height 8
click at [57, 162] on div at bounding box center [59, 161] width 8 height 8
click at [67, 102] on div at bounding box center [69, 101] width 8 height 8
click at [61, 100] on div at bounding box center [59, 101] width 8 height 8
click at [67, 100] on div at bounding box center [69, 101] width 8 height 8
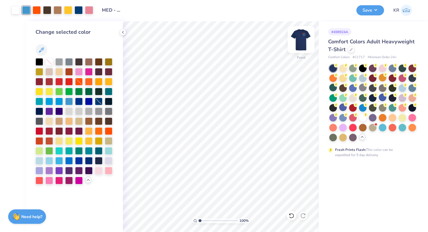
click at [303, 47] on img at bounding box center [300, 39] width 23 height 23
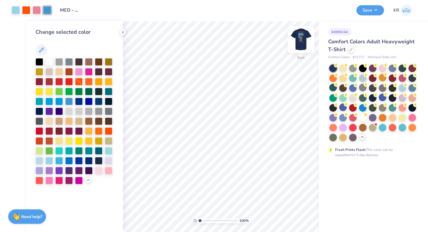
click at [303, 47] on img at bounding box center [300, 39] width 23 height 23
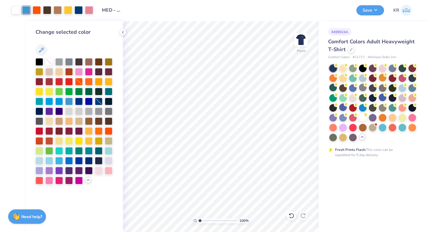
click at [303, 45] on img at bounding box center [301, 40] width 12 height 12
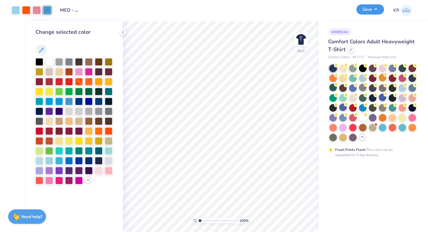
click at [365, 12] on button "Save" at bounding box center [370, 9] width 28 height 10
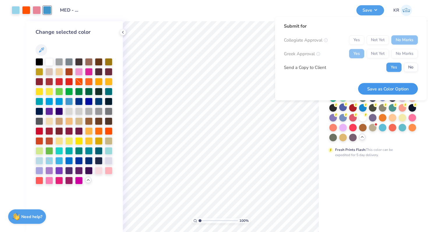
click at [373, 88] on button "Save as Color Option" at bounding box center [388, 89] width 60 height 12
